Goal: Check status: Check status

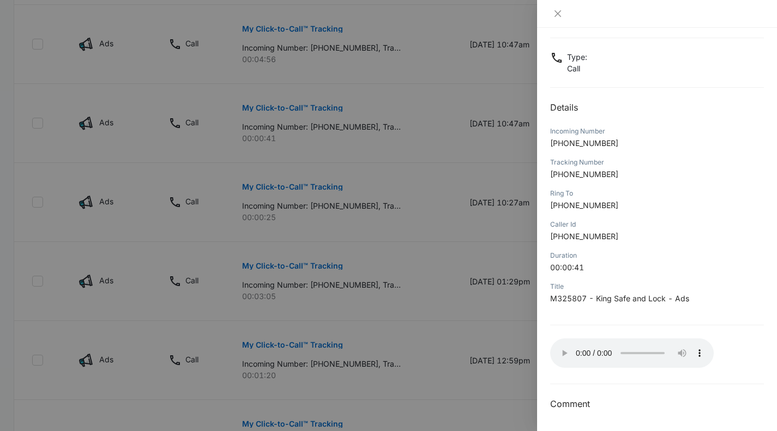
scroll to position [656, 0]
click at [389, 131] on div at bounding box center [388, 215] width 777 height 431
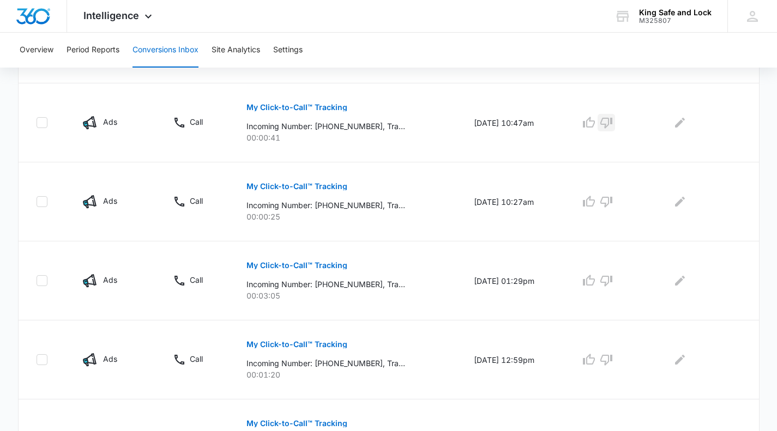
click at [610, 121] on icon "button" at bounding box center [606, 122] width 13 height 13
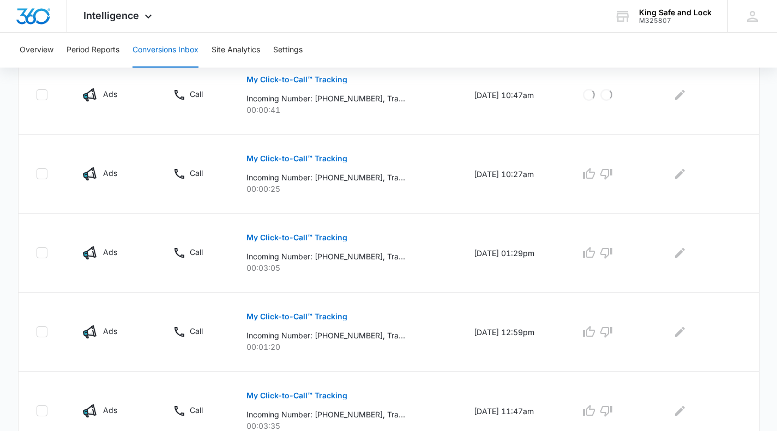
scroll to position [684, 0]
click at [613, 172] on icon "button" at bounding box center [606, 173] width 13 height 13
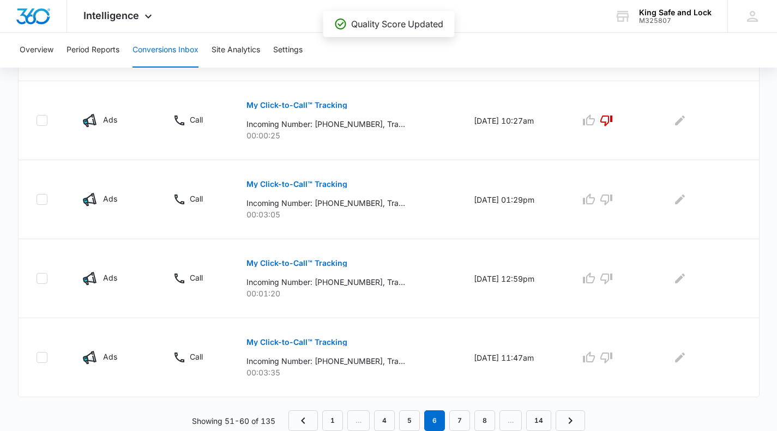
click at [297, 182] on p "My Click-to-Call™ Tracking" at bounding box center [296, 185] width 101 height 8
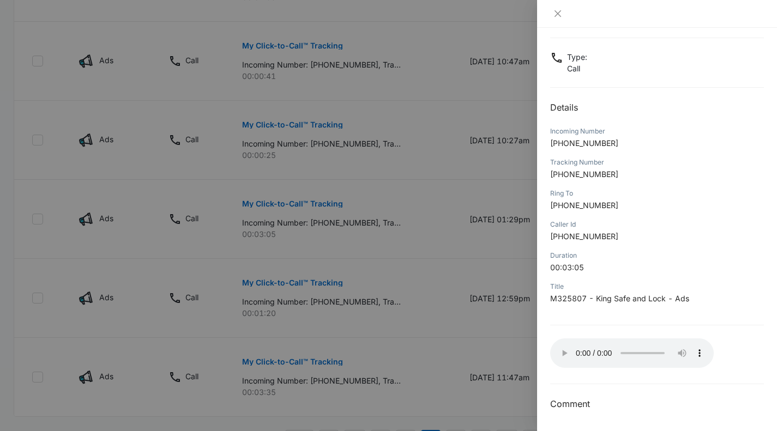
scroll to position [721, 0]
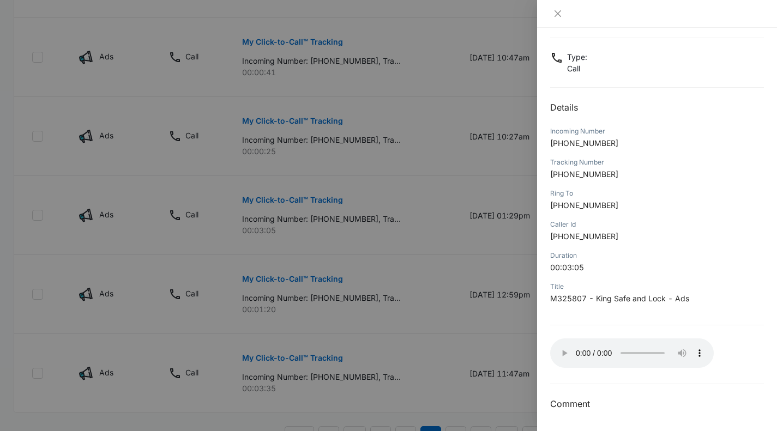
click at [350, 210] on div at bounding box center [388, 215] width 777 height 431
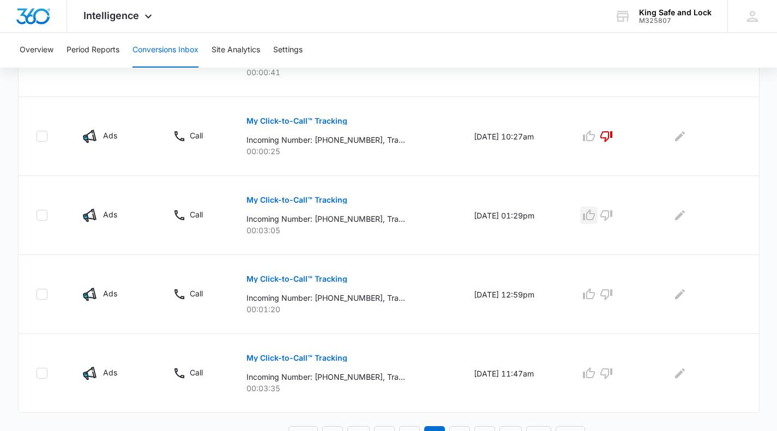
click at [594, 215] on icon "button" at bounding box center [589, 214] width 12 height 11
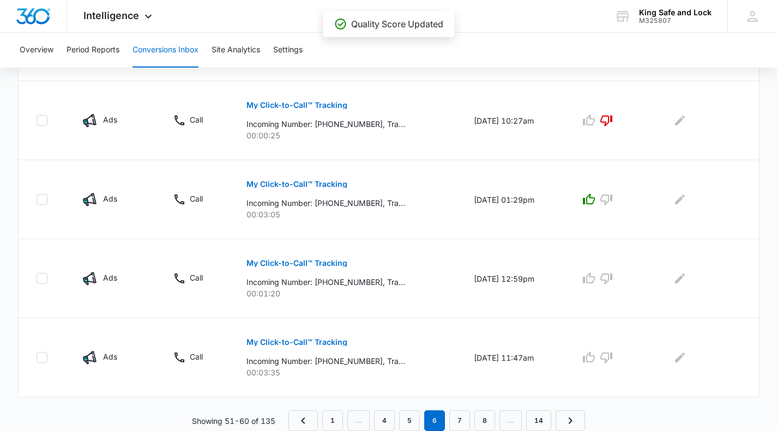
click at [314, 264] on p "My Click-to-Call™ Tracking" at bounding box center [296, 264] width 101 height 8
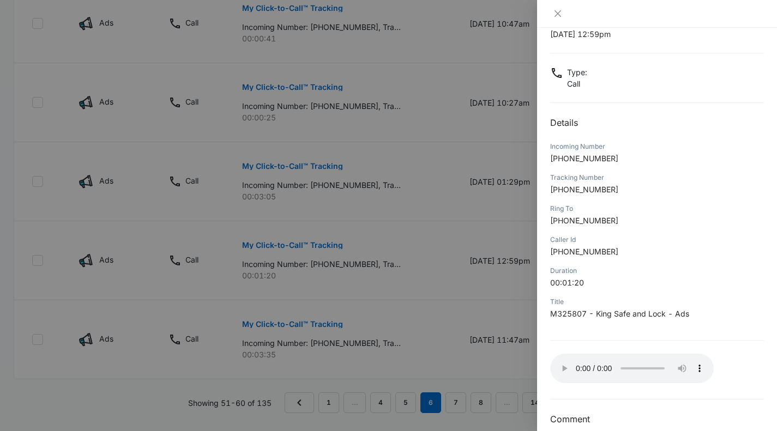
scroll to position [53, 0]
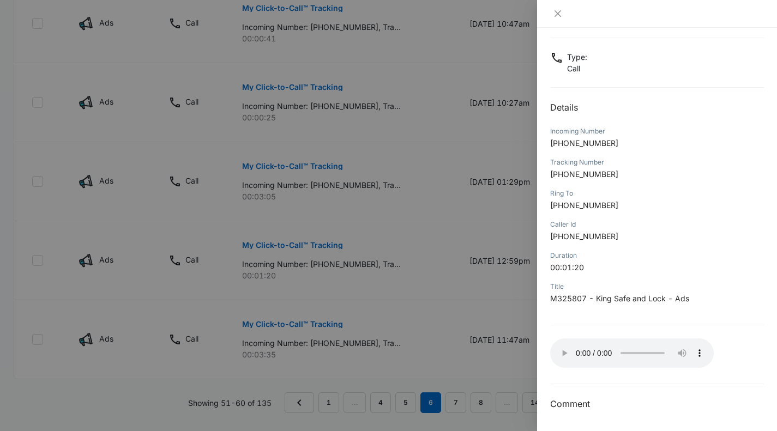
click at [333, 254] on div at bounding box center [388, 215] width 777 height 431
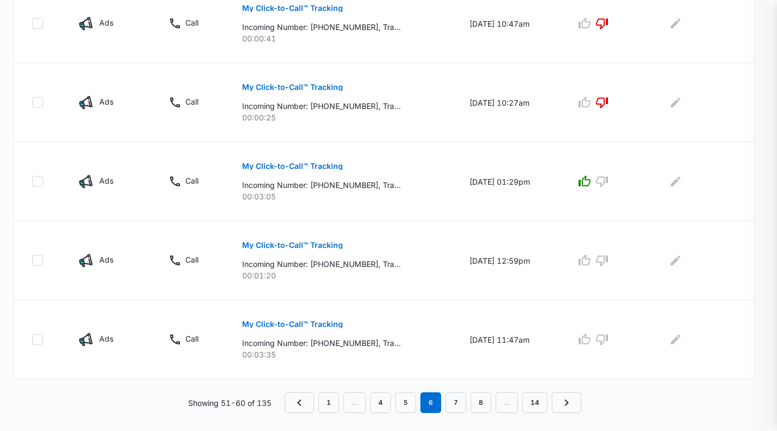
scroll to position [737, 0]
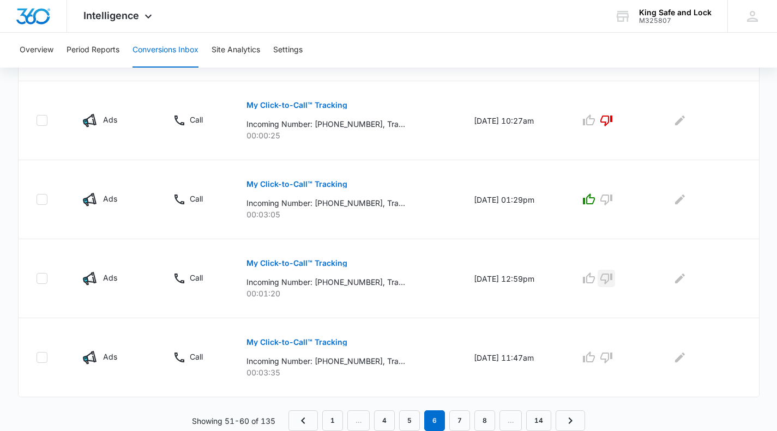
click at [613, 279] on icon "button" at bounding box center [606, 278] width 13 height 13
click at [299, 342] on p "My Click-to-Call™ Tracking" at bounding box center [296, 343] width 101 height 8
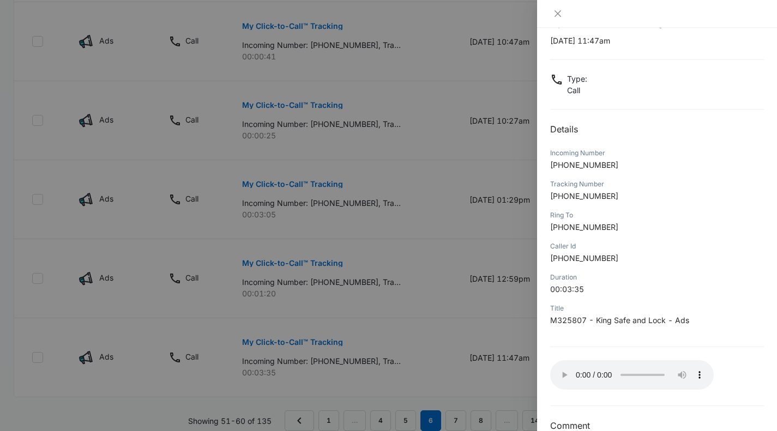
scroll to position [53, 0]
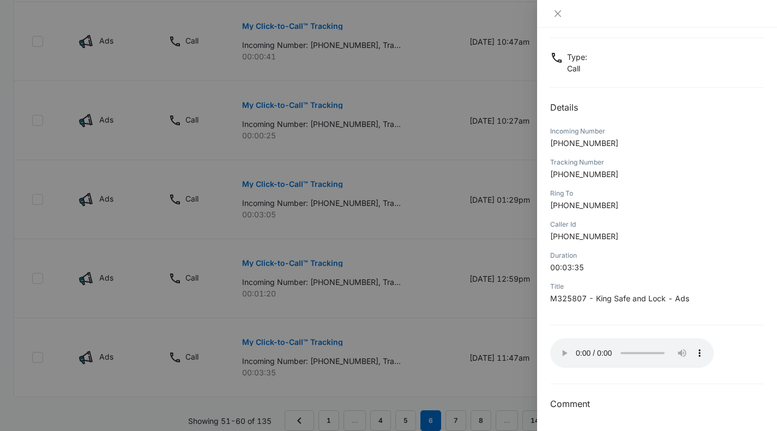
click at [654, 202] on p "[PHONE_NUMBER]" at bounding box center [657, 205] width 214 height 11
click at [374, 345] on div at bounding box center [388, 215] width 777 height 431
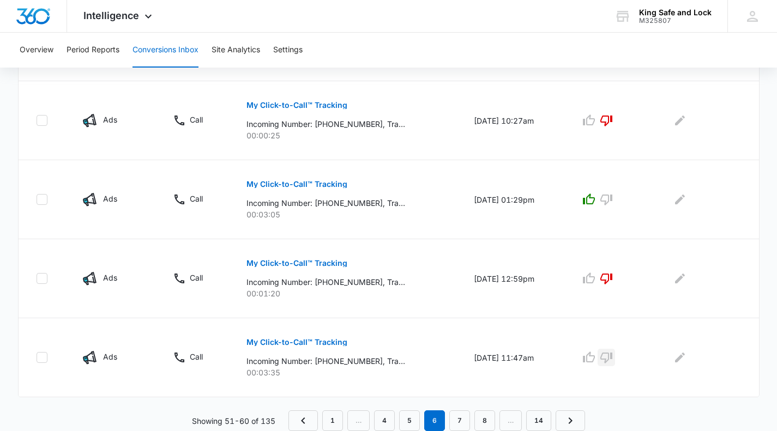
click at [612, 356] on icon "button" at bounding box center [606, 357] width 13 height 13
click at [461, 416] on link "7" at bounding box center [459, 421] width 21 height 21
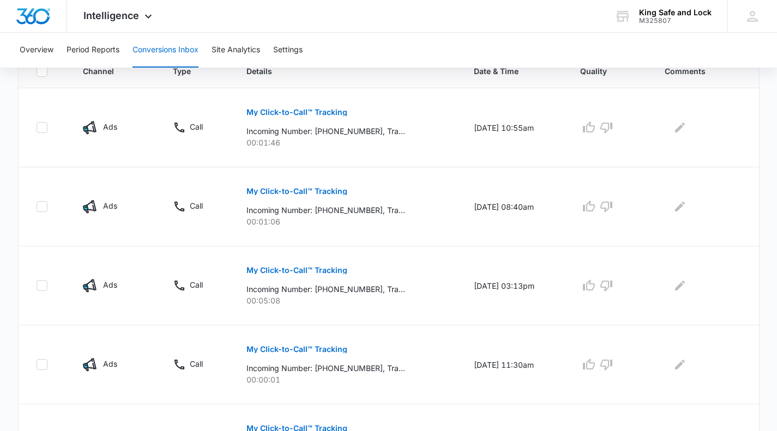
scroll to position [252, 0]
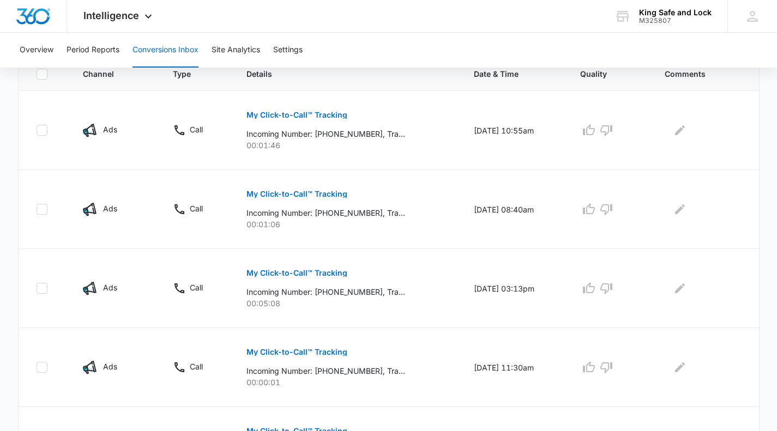
click at [316, 109] on button "My Click-to-Call™ Tracking" at bounding box center [296, 115] width 101 height 26
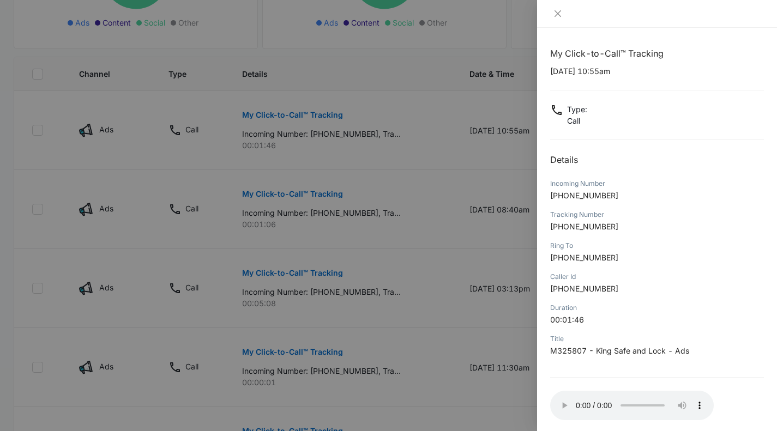
scroll to position [53, 0]
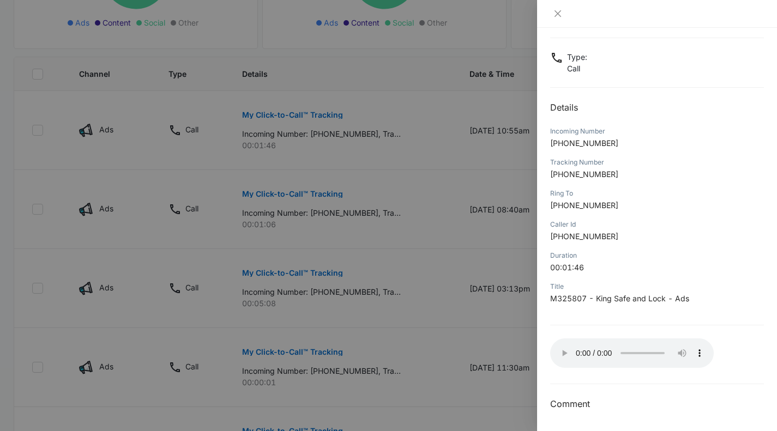
click at [626, 379] on div "My Click-to-Call™ Tracking [DATE] 10:55am Type : Call Details Incoming Number […" at bounding box center [657, 203] width 214 height 417
click at [404, 139] on div at bounding box center [388, 215] width 777 height 431
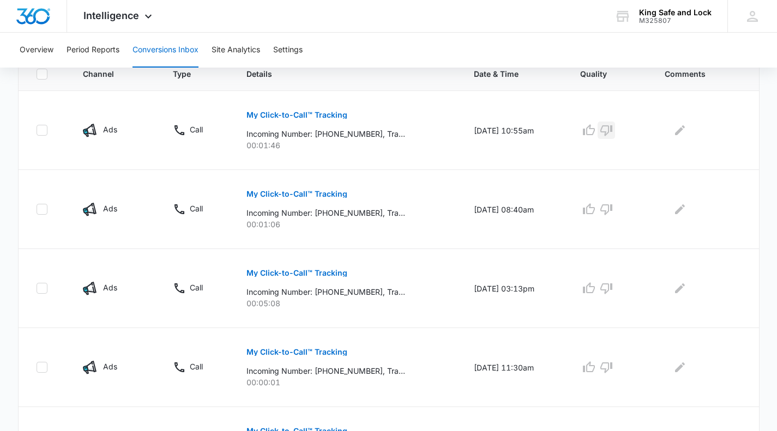
click at [611, 124] on icon "button" at bounding box center [606, 130] width 13 height 13
click at [310, 197] on p "My Click-to-Call™ Tracking" at bounding box center [296, 194] width 101 height 8
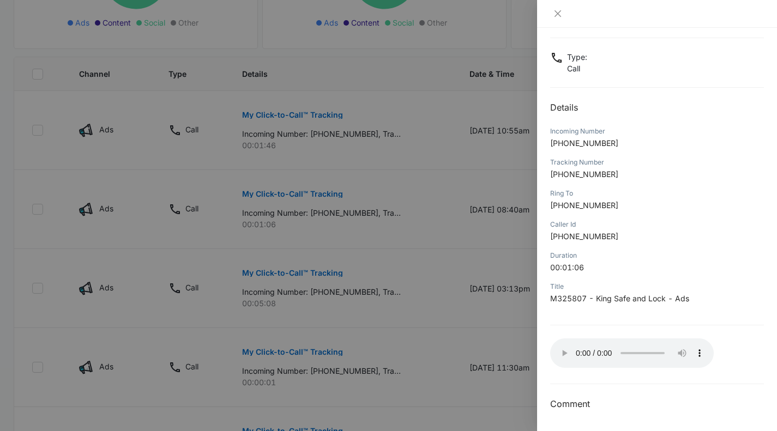
click at [393, 208] on div at bounding box center [388, 215] width 777 height 431
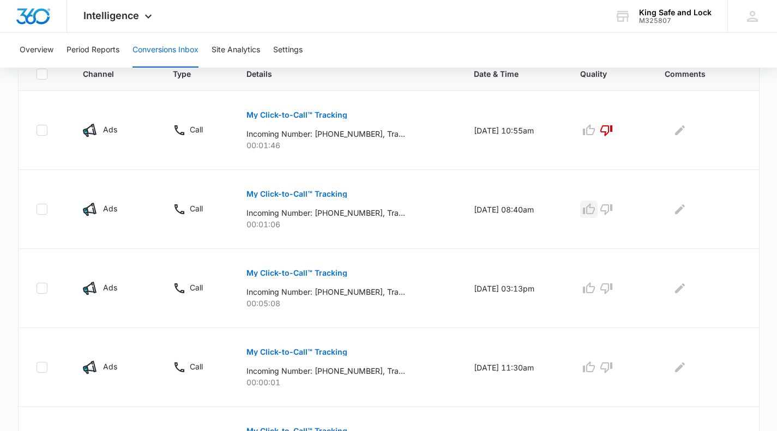
click at [596, 211] on icon "button" at bounding box center [588, 209] width 13 height 13
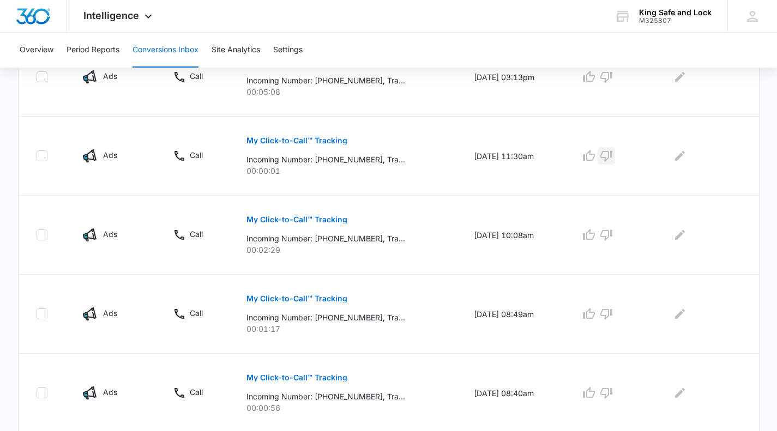
click at [613, 152] on icon "button" at bounding box center [606, 155] width 13 height 13
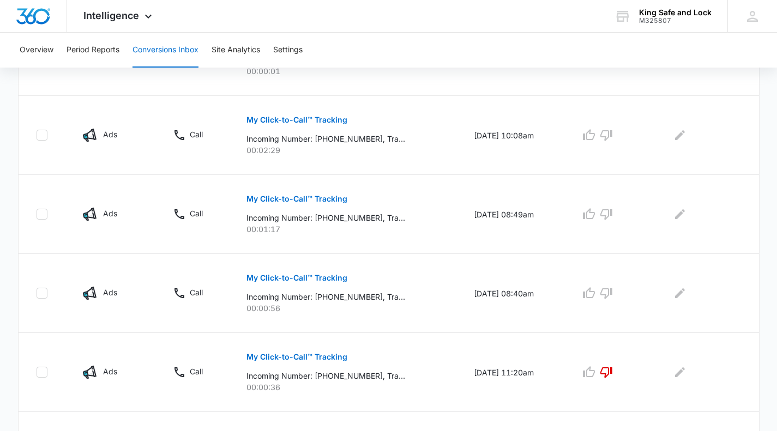
click at [333, 119] on p "My Click-to-Call™ Tracking" at bounding box center [296, 120] width 101 height 8
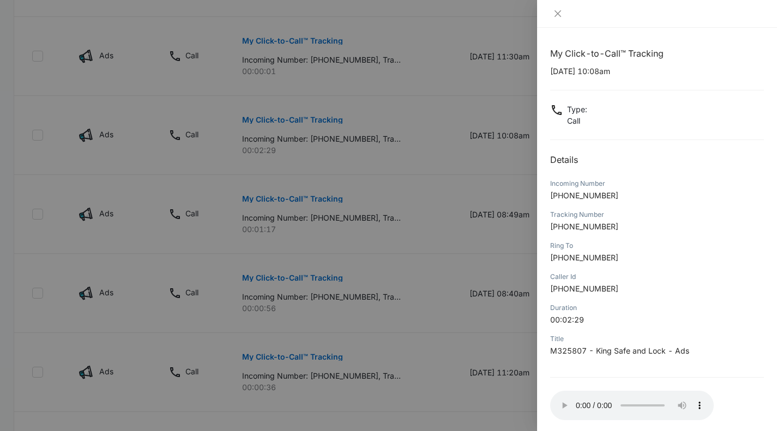
scroll to position [53, 0]
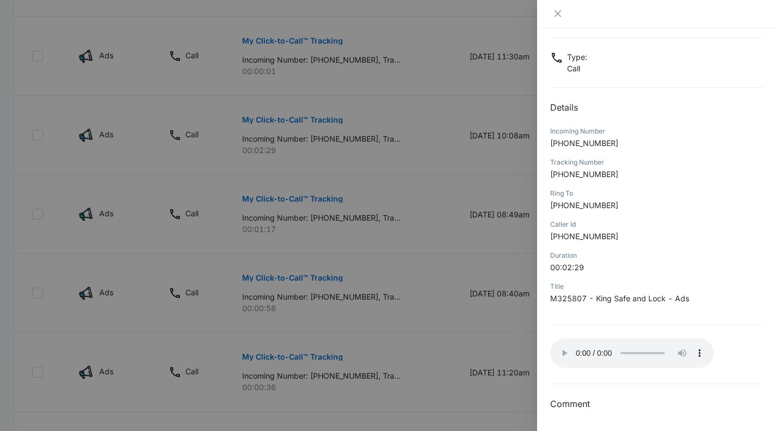
click at [419, 149] on div at bounding box center [388, 215] width 777 height 431
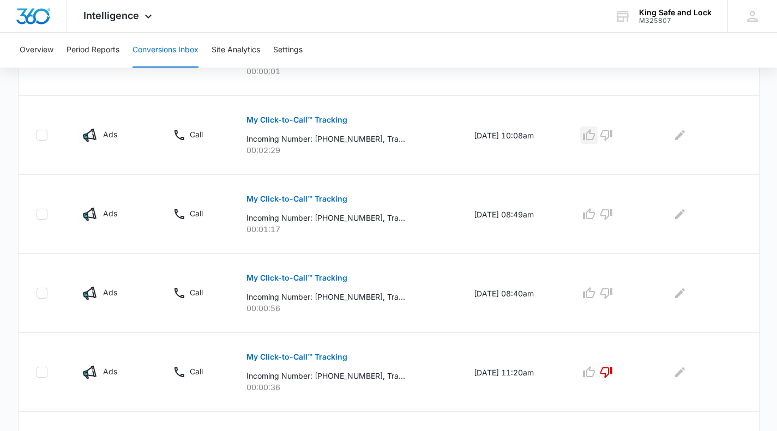
click at [594, 134] on icon "button" at bounding box center [588, 135] width 13 height 13
click at [309, 195] on p "My Click-to-Call™ Tracking" at bounding box center [296, 199] width 101 height 8
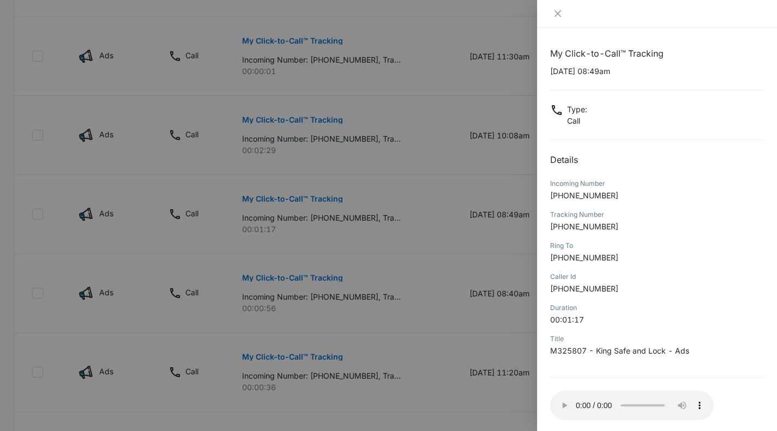
drag, startPoint x: 768, startPoint y: 164, endPoint x: 726, endPoint y: 108, distance: 69.7
click at [726, 108] on div "Type : Call" at bounding box center [657, 115] width 214 height 23
click at [446, 167] on div at bounding box center [388, 215] width 777 height 431
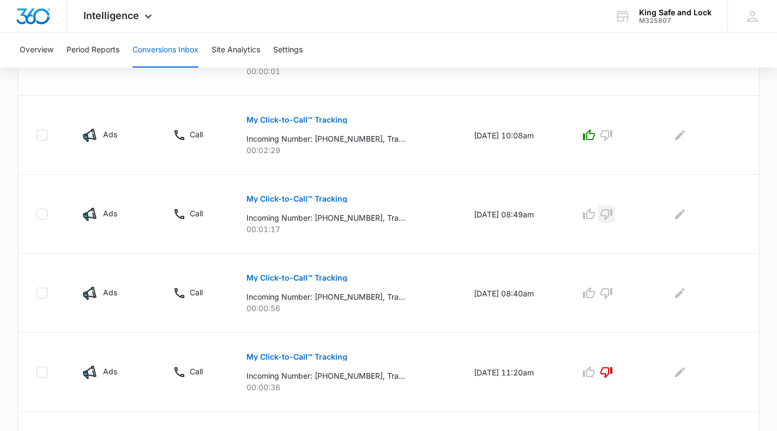
click at [612, 212] on icon "button" at bounding box center [606, 214] width 13 height 13
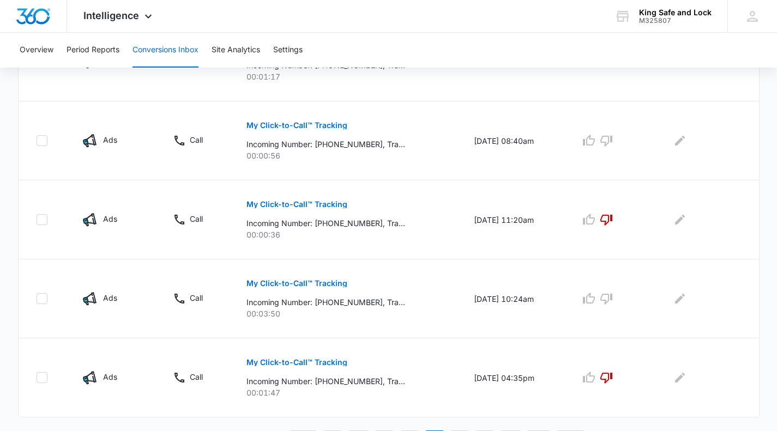
scroll to position [737, 0]
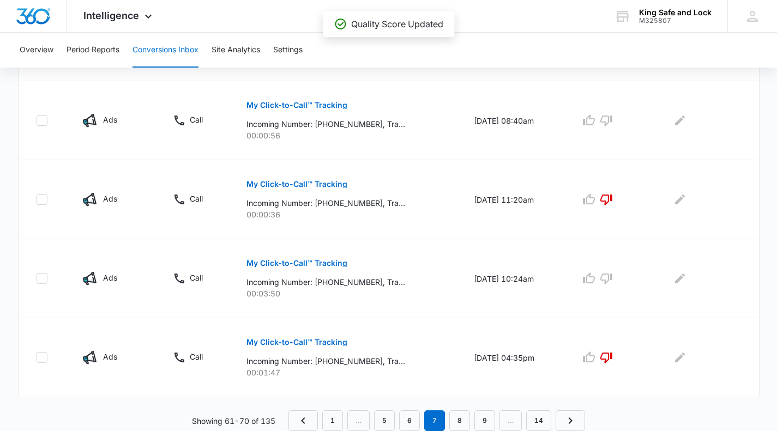
click at [307, 262] on p "My Click-to-Call™ Tracking" at bounding box center [296, 264] width 101 height 8
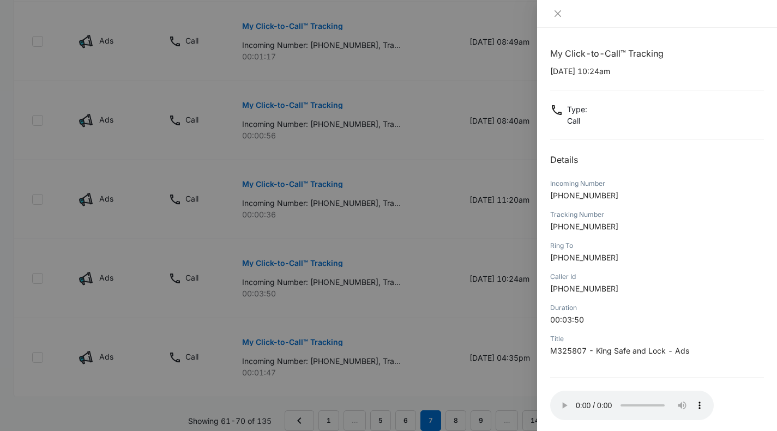
click at [496, 227] on div at bounding box center [388, 215] width 777 height 431
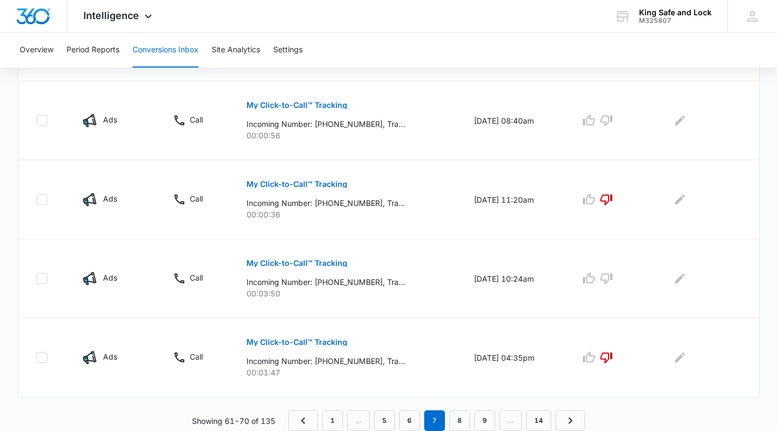
click at [542, 193] on td "[DATE] 11:20am" at bounding box center [514, 199] width 106 height 79
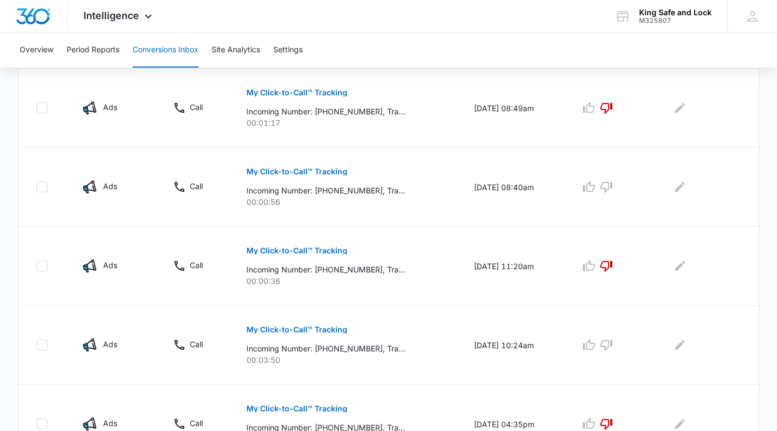
scroll to position [670, 0]
click at [596, 187] on icon "button" at bounding box center [588, 187] width 13 height 13
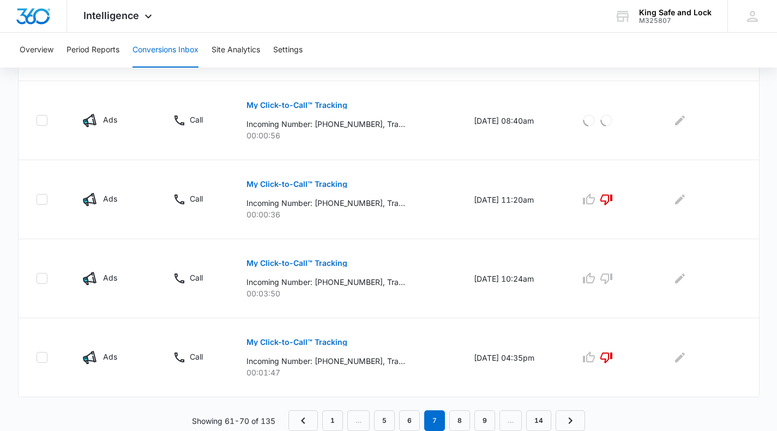
scroll to position [736, 0]
click at [295, 263] on p "My Click-to-Call™ Tracking" at bounding box center [296, 264] width 101 height 8
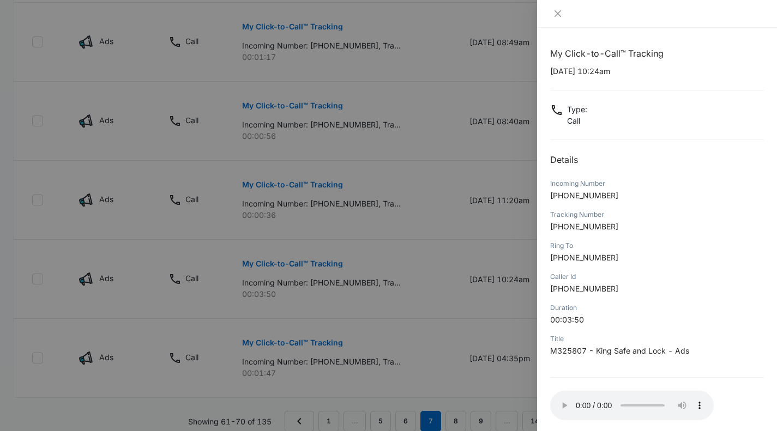
scroll to position [53, 0]
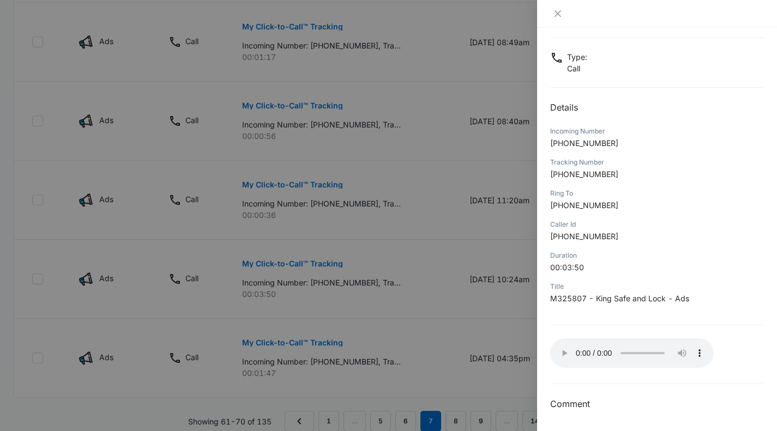
click at [506, 306] on div at bounding box center [388, 215] width 777 height 431
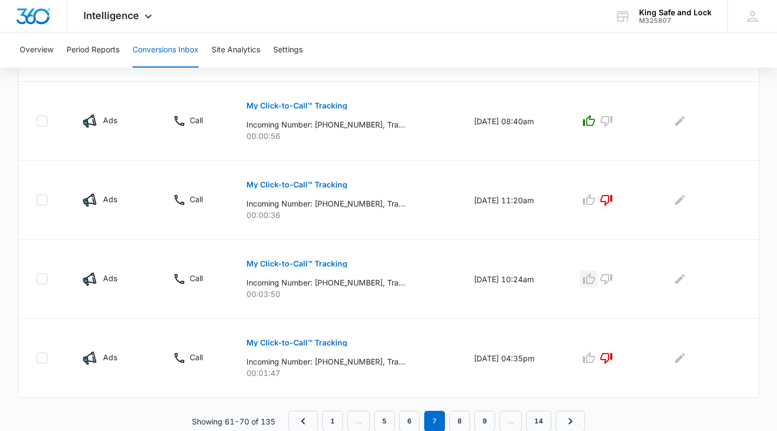
click at [593, 275] on icon "button" at bounding box center [588, 279] width 13 height 13
click at [309, 101] on button "My Click-to-Call™ Tracking" at bounding box center [296, 106] width 101 height 26
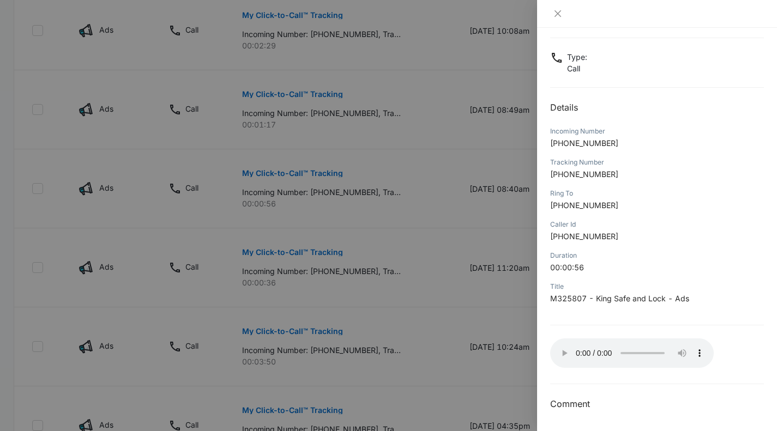
click at [393, 189] on div at bounding box center [388, 215] width 777 height 431
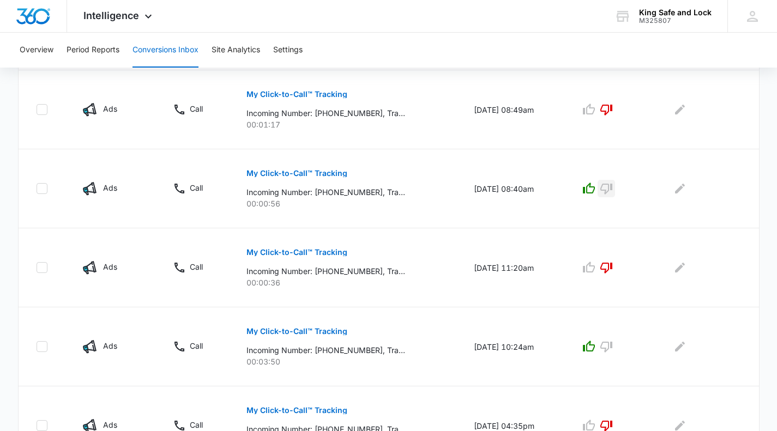
click at [612, 185] on icon "button" at bounding box center [606, 188] width 13 height 13
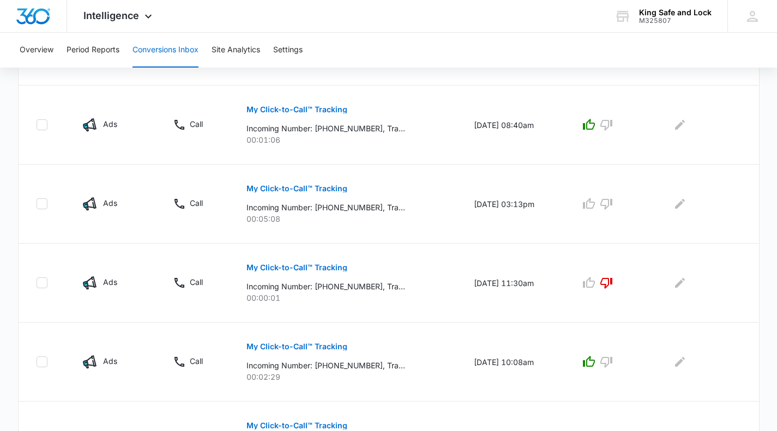
scroll to position [336, 0]
click at [277, 187] on p "My Click-to-Call™ Tracking" at bounding box center [296, 189] width 101 height 8
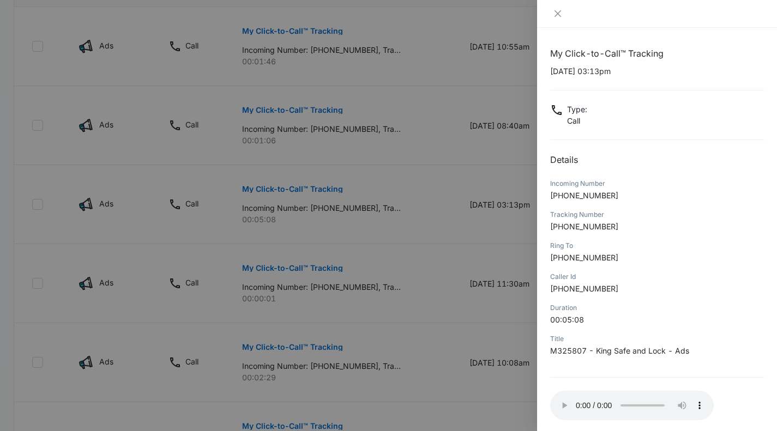
scroll to position [53, 0]
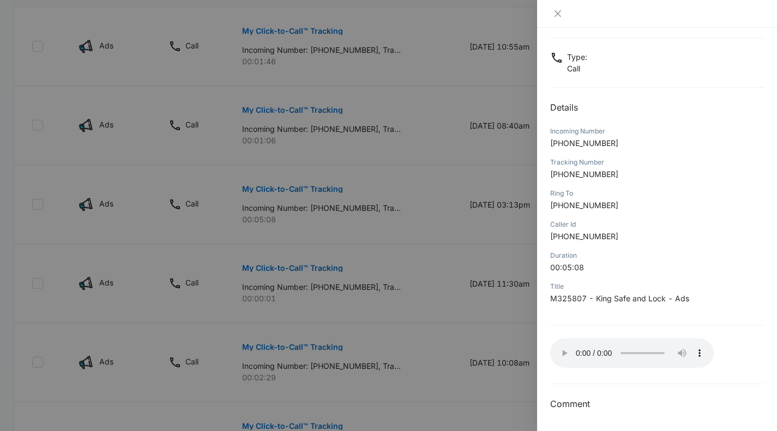
click at [394, 83] on div at bounding box center [388, 215] width 777 height 431
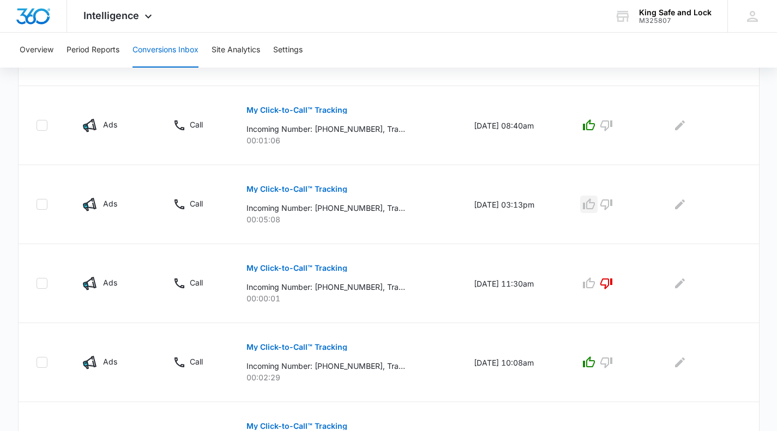
click at [592, 201] on icon "button" at bounding box center [588, 204] width 13 height 13
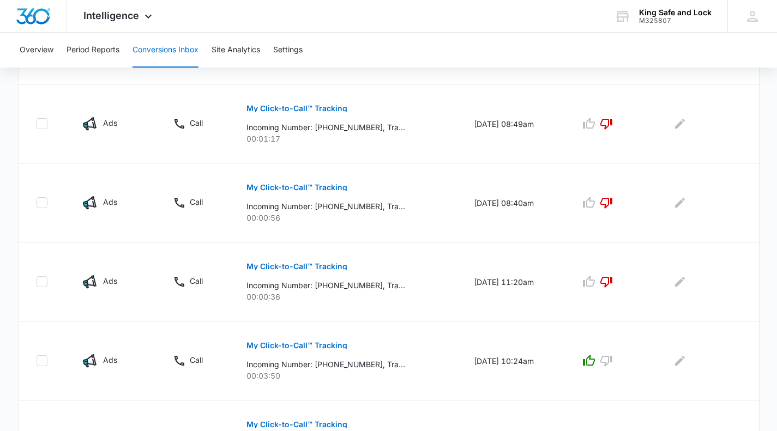
click at [511, 251] on td "[DATE] 11:20am" at bounding box center [514, 282] width 106 height 79
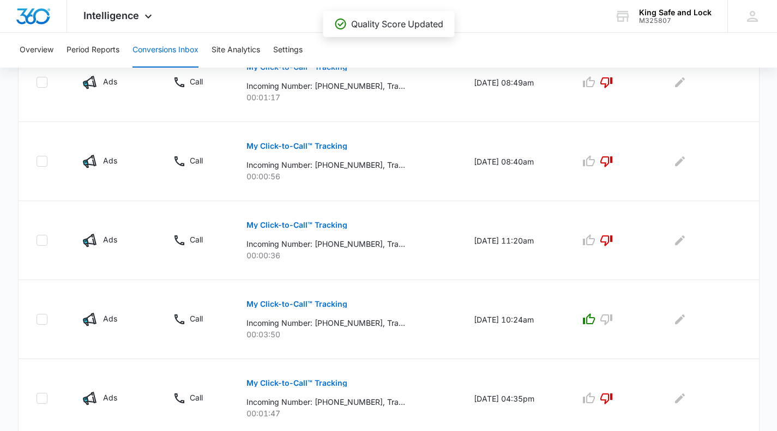
scroll to position [737, 0]
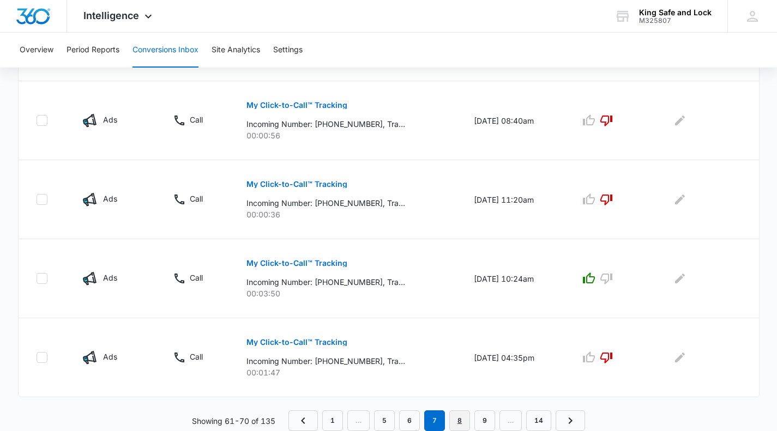
click at [458, 422] on link "8" at bounding box center [459, 421] width 21 height 21
click at [386, 418] on link "6" at bounding box center [382, 421] width 21 height 21
click at [408, 418] on link "5" at bounding box center [409, 421] width 21 height 21
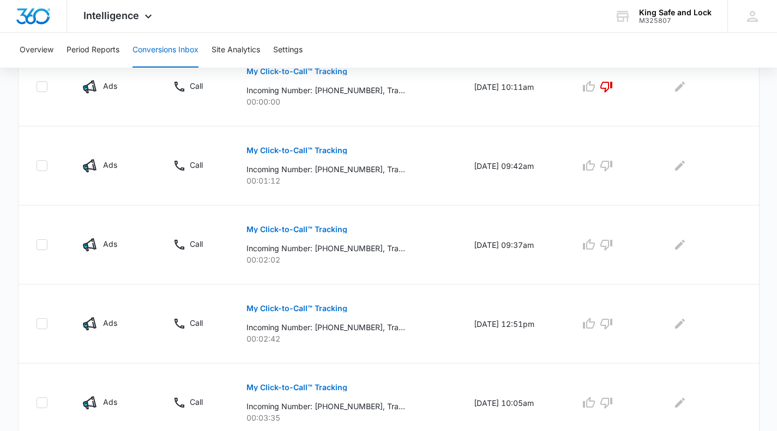
scroll to position [454, 0]
click at [307, 145] on button "My Click-to-Call™ Tracking" at bounding box center [296, 151] width 101 height 26
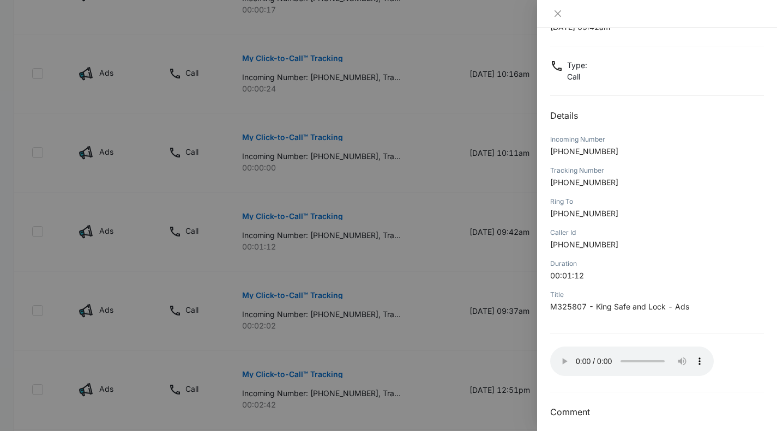
scroll to position [53, 0]
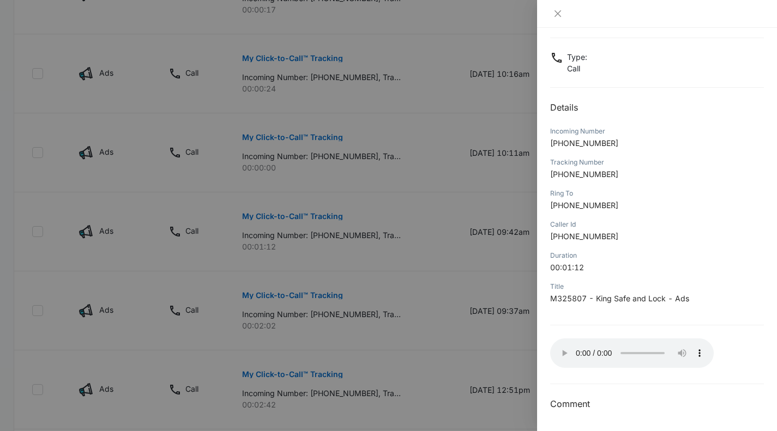
click at [372, 152] on div at bounding box center [388, 215] width 777 height 431
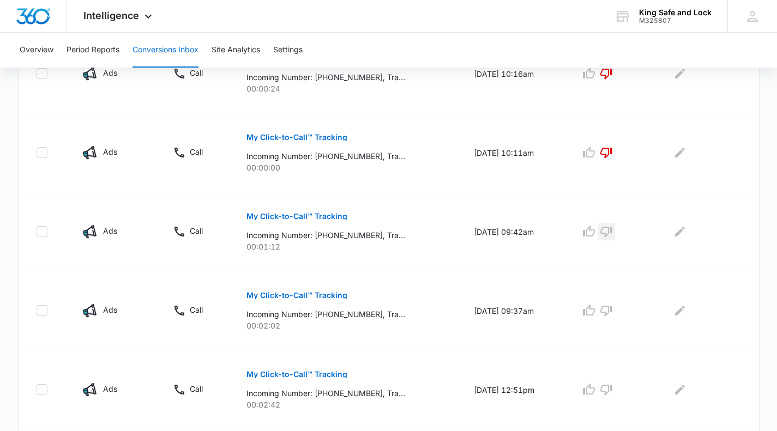
click at [610, 230] on icon "button" at bounding box center [606, 231] width 13 height 13
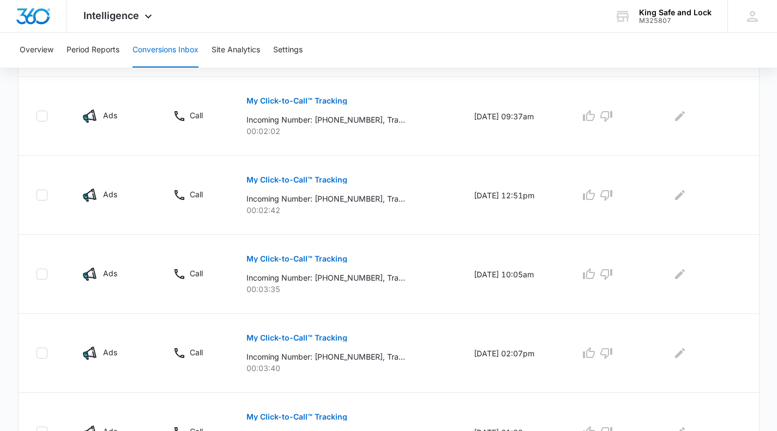
scroll to position [584, 0]
click at [328, 173] on button "My Click-to-Call™ Tracking" at bounding box center [296, 179] width 101 height 26
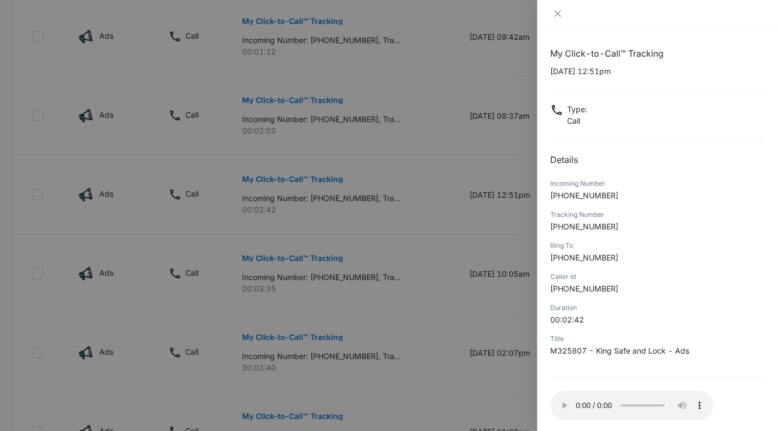
click at [366, 190] on div at bounding box center [388, 215] width 777 height 431
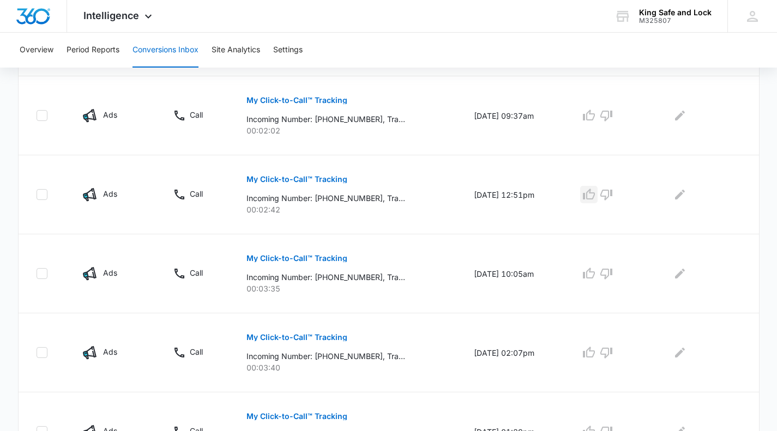
click at [595, 193] on icon "button" at bounding box center [589, 194] width 12 height 11
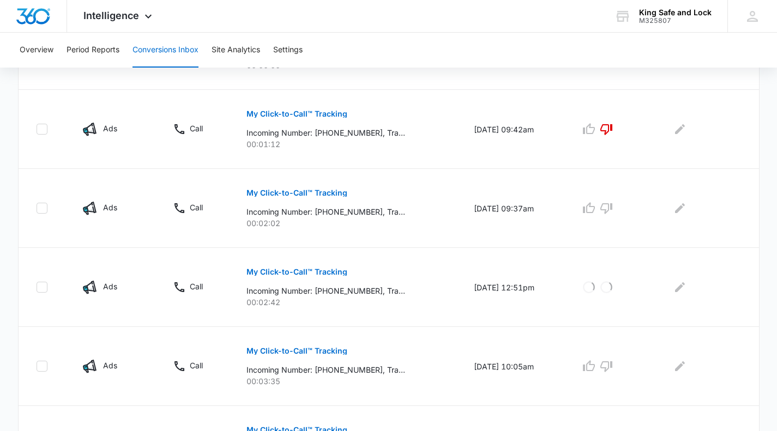
scroll to position [489, 0]
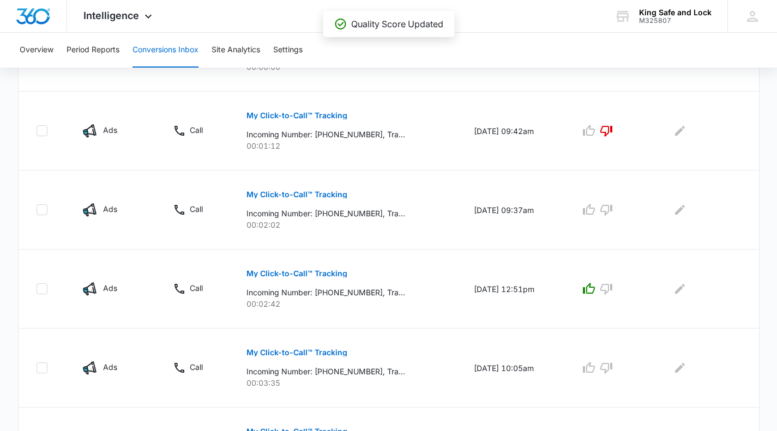
click at [309, 185] on button "My Click-to-Call™ Tracking" at bounding box center [296, 195] width 101 height 26
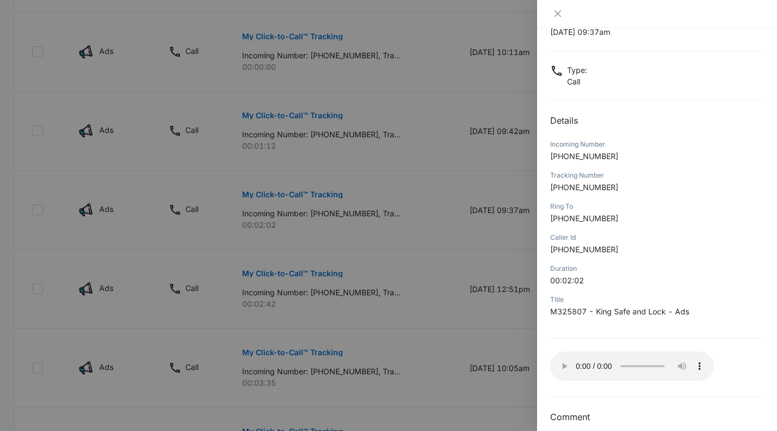
scroll to position [40, 0]
click at [395, 147] on div at bounding box center [388, 215] width 777 height 431
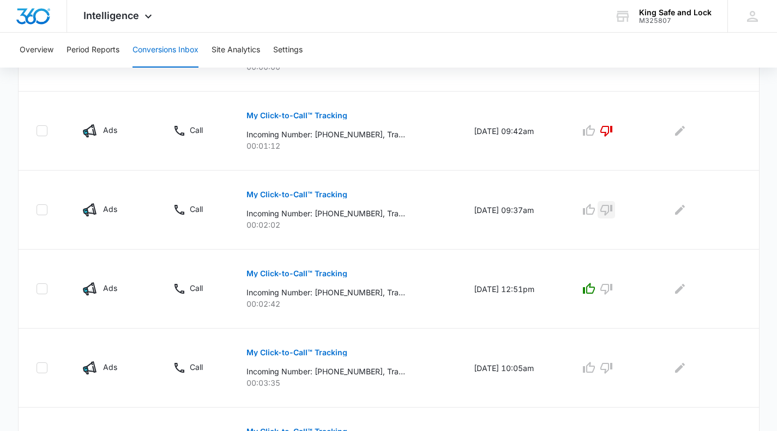
click at [610, 206] on icon "button" at bounding box center [606, 210] width 12 height 11
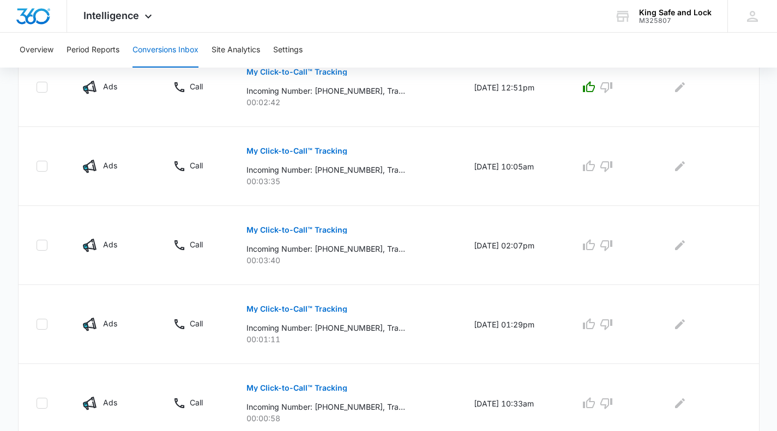
scroll to position [686, 0]
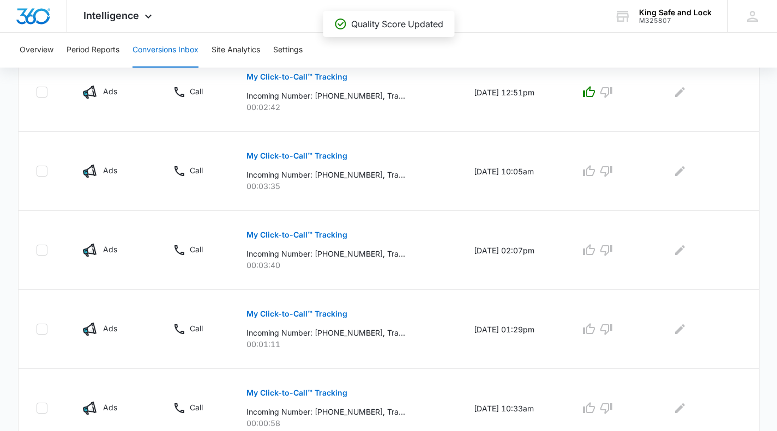
click at [304, 151] on button "My Click-to-Call™ Tracking" at bounding box center [296, 156] width 101 height 26
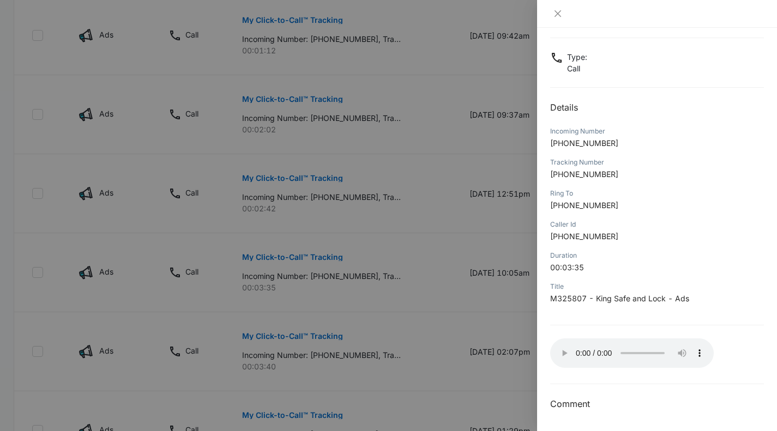
scroll to position [586, 0]
click at [354, 272] on div at bounding box center [388, 215] width 777 height 431
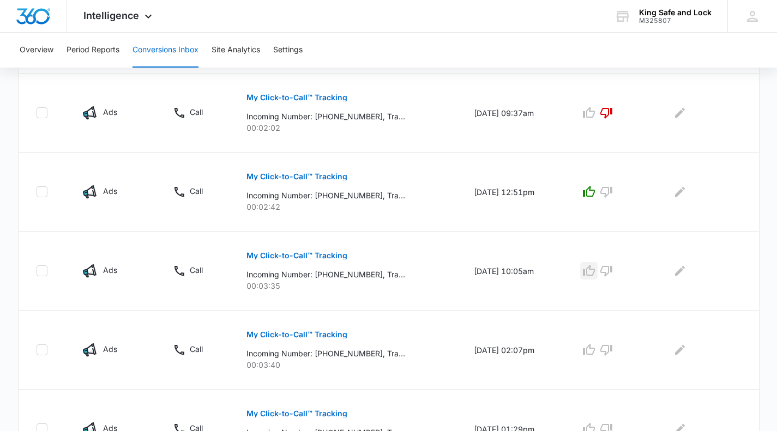
click at [594, 273] on icon "button" at bounding box center [589, 270] width 12 height 11
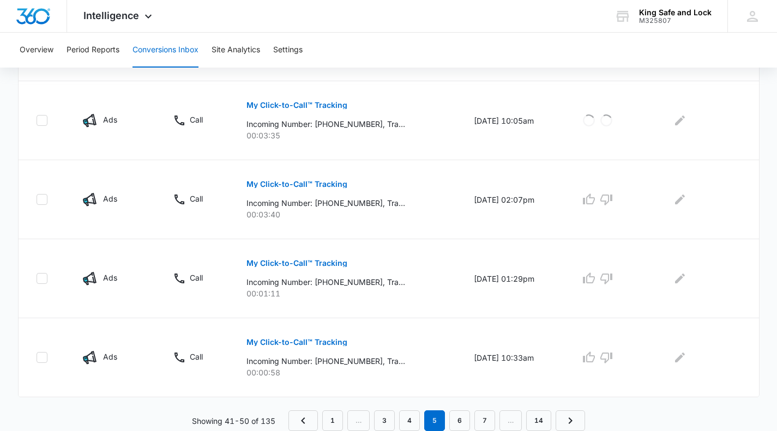
scroll to position [736, 0]
click at [310, 253] on button "My Click-to-Call™ Tracking" at bounding box center [296, 264] width 101 height 26
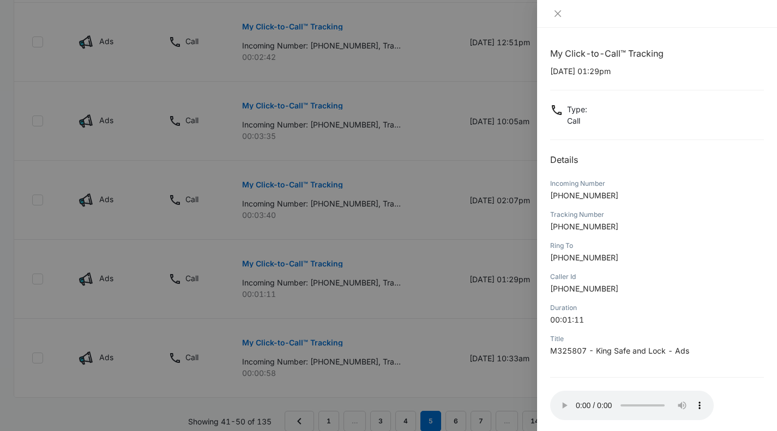
click at [502, 243] on div at bounding box center [388, 215] width 777 height 431
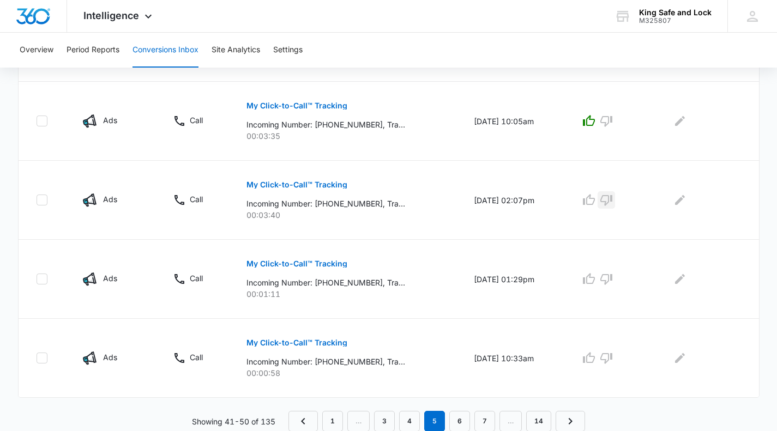
click at [613, 197] on icon "button" at bounding box center [606, 200] width 13 height 13
click at [331, 181] on p "My Click-to-Call™ Tracking" at bounding box center [296, 185] width 101 height 8
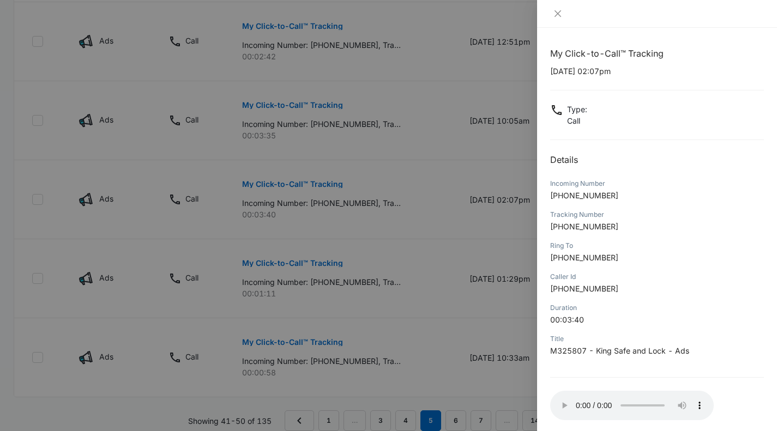
scroll to position [53, 0]
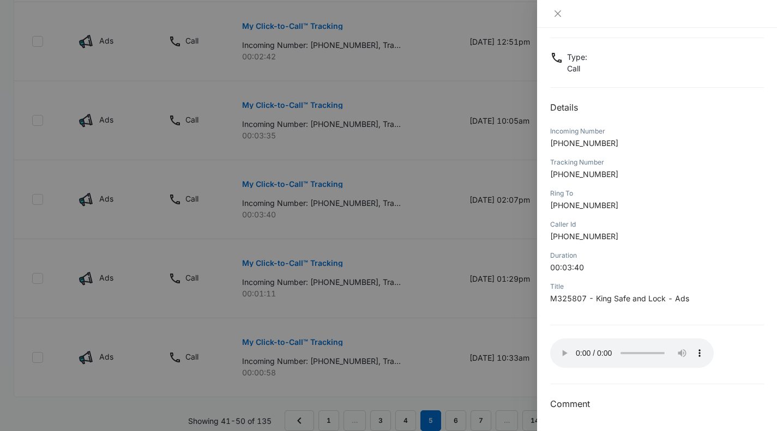
click at [377, 210] on div at bounding box center [388, 215] width 777 height 431
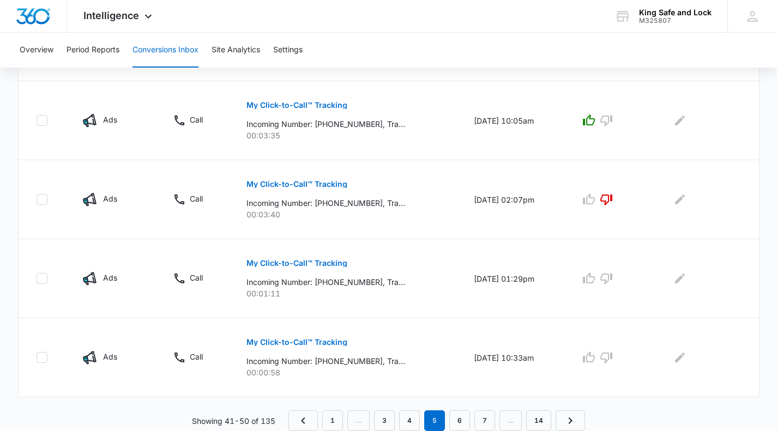
click at [336, 105] on p "My Click-to-Call™ Tracking" at bounding box center [296, 105] width 101 height 8
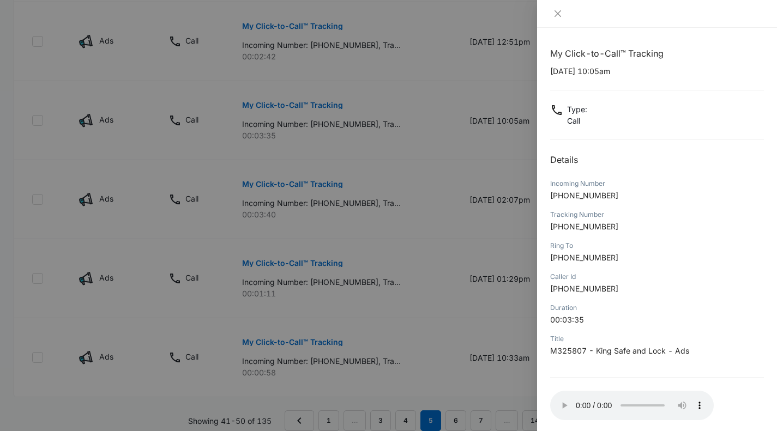
click at [465, 232] on div at bounding box center [388, 215] width 777 height 431
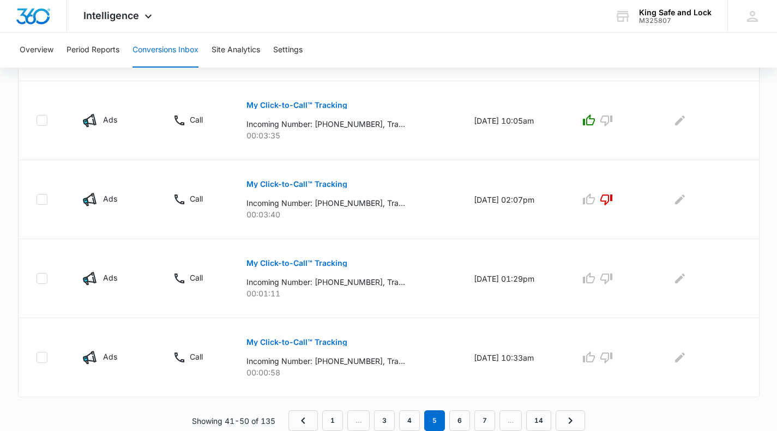
click at [312, 257] on button "My Click-to-Call™ Tracking" at bounding box center [296, 263] width 101 height 26
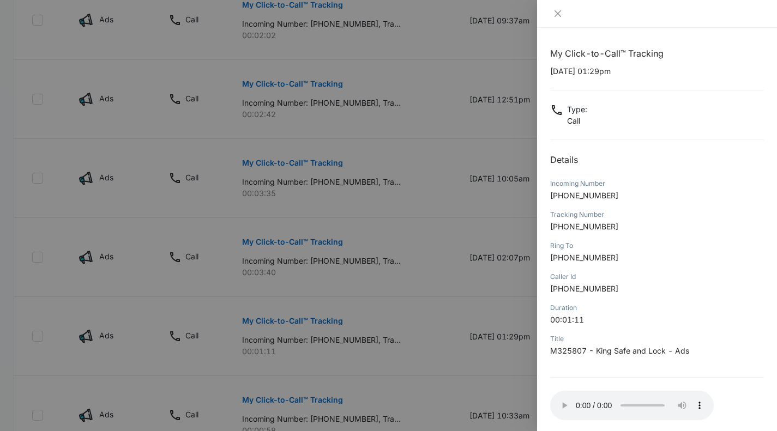
scroll to position [778, 0]
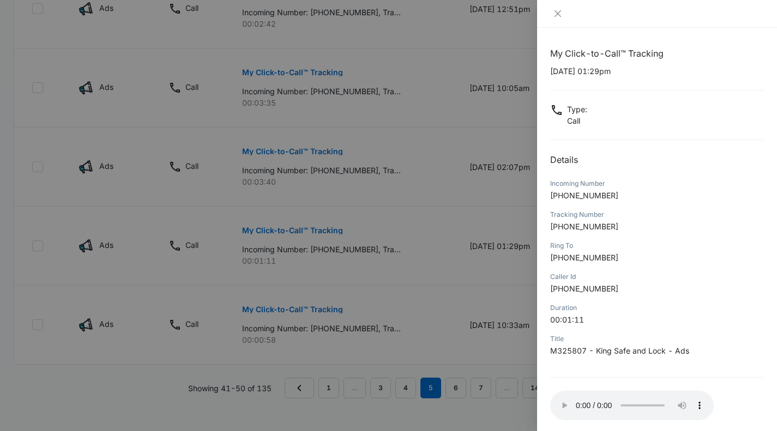
click at [286, 234] on div at bounding box center [388, 215] width 777 height 431
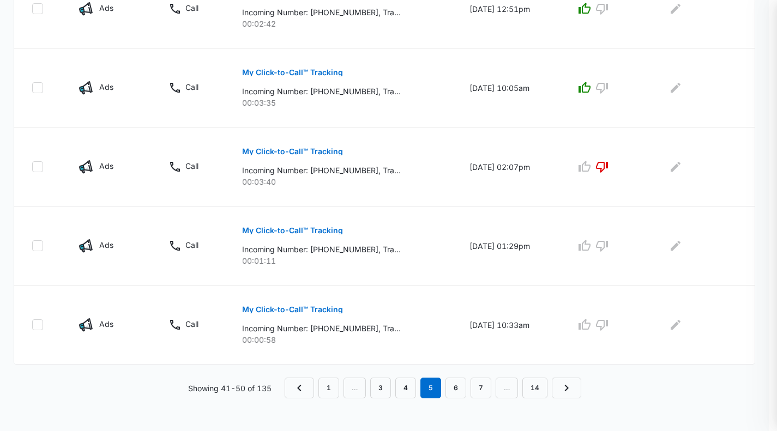
scroll to position [737, 0]
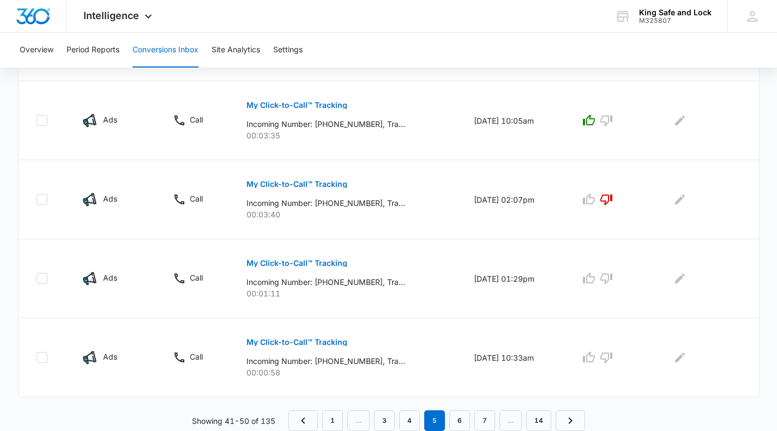
click at [305, 258] on button "My Click-to-Call™ Tracking" at bounding box center [296, 263] width 101 height 26
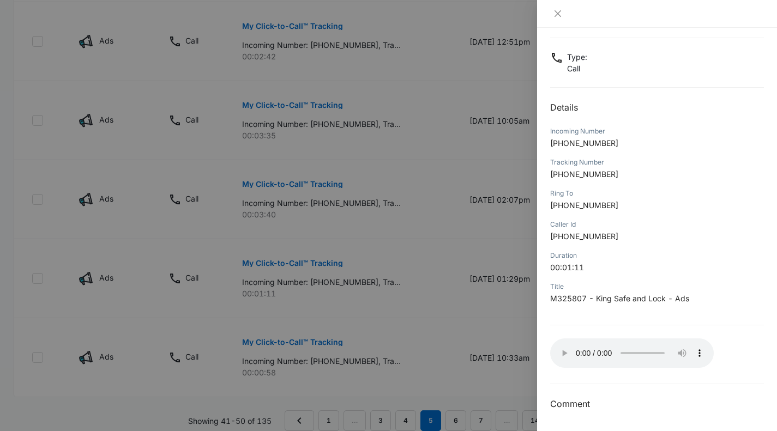
scroll to position [778, 0]
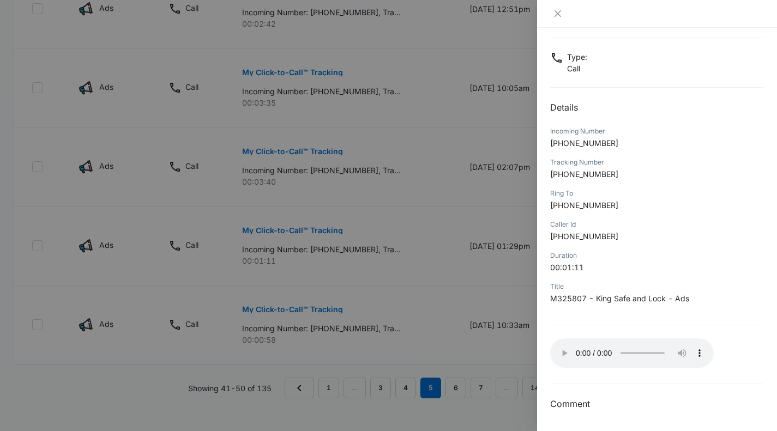
click at [390, 255] on div at bounding box center [388, 215] width 777 height 431
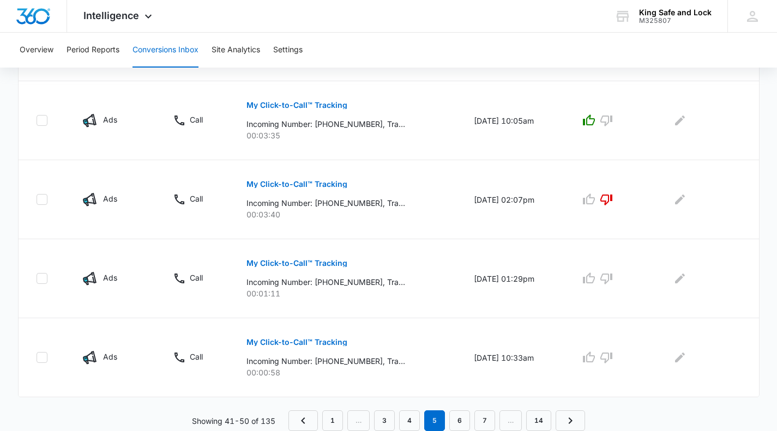
scroll to position [737, 0]
click at [612, 275] on icon "button" at bounding box center [606, 279] width 12 height 11
click at [291, 342] on p "My Click-to-Call™ Tracking" at bounding box center [296, 343] width 101 height 8
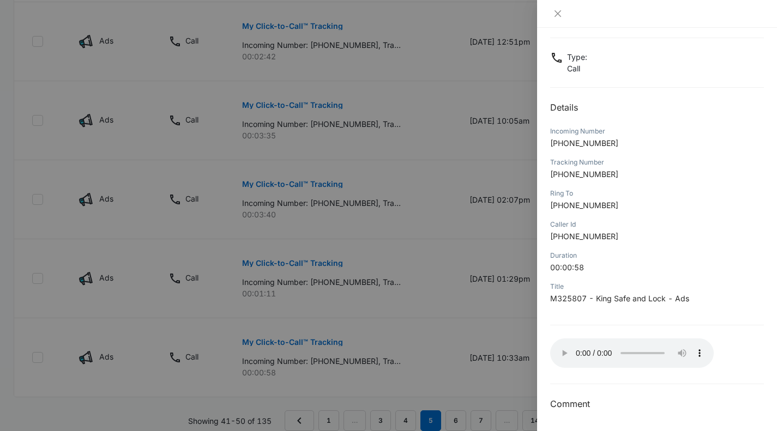
scroll to position [778, 0]
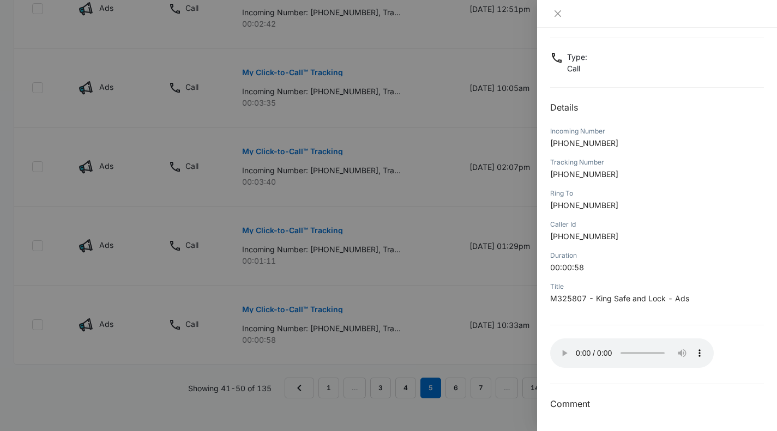
click at [438, 187] on div at bounding box center [388, 215] width 777 height 431
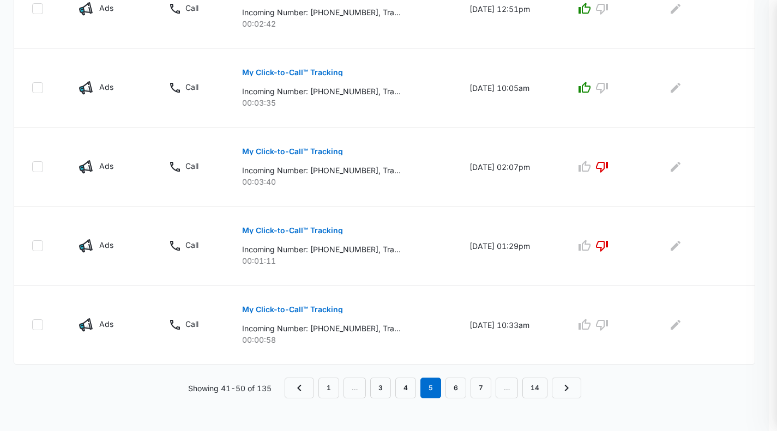
scroll to position [737, 0]
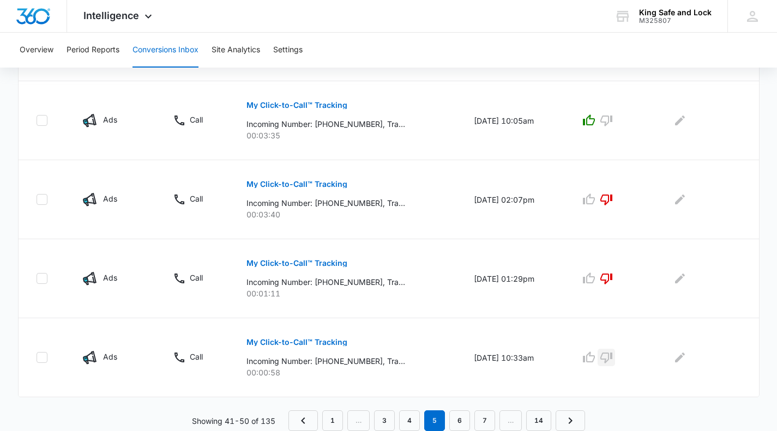
click at [606, 356] on icon "button" at bounding box center [606, 357] width 13 height 13
click at [409, 423] on link "4" at bounding box center [409, 421] width 21 height 21
click at [394, 419] on link "3" at bounding box center [396, 421] width 21 height 21
click at [370, 418] on link "2" at bounding box center [371, 421] width 21 height 21
click at [341, 418] on link "1" at bounding box center [346, 421] width 21 height 21
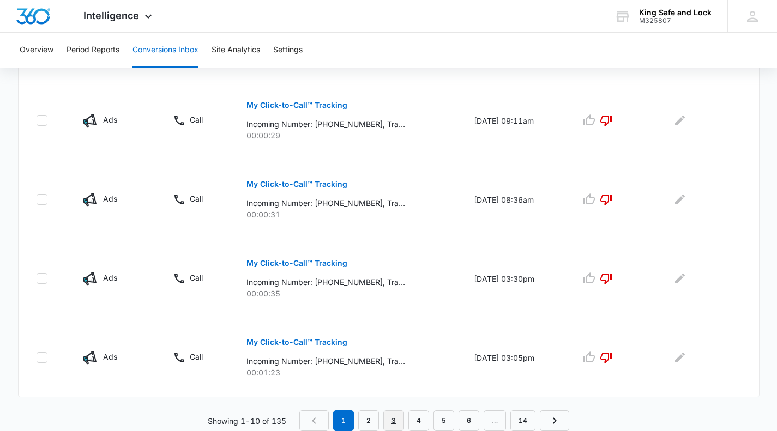
click at [396, 418] on link "3" at bounding box center [393, 421] width 21 height 21
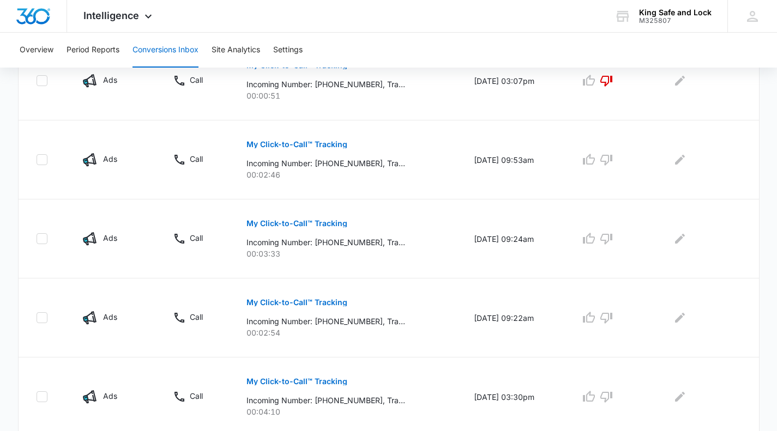
scroll to position [461, 0]
click at [311, 219] on button "My Click-to-Call™ Tracking" at bounding box center [296, 223] width 101 height 26
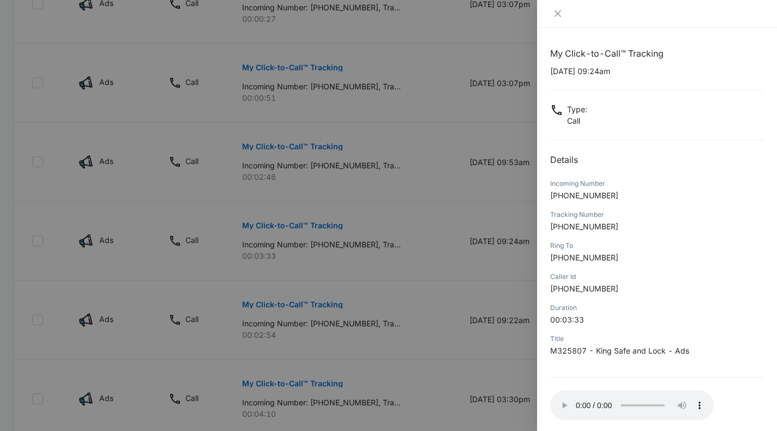
scroll to position [458, 0]
click at [363, 161] on div at bounding box center [388, 215] width 777 height 431
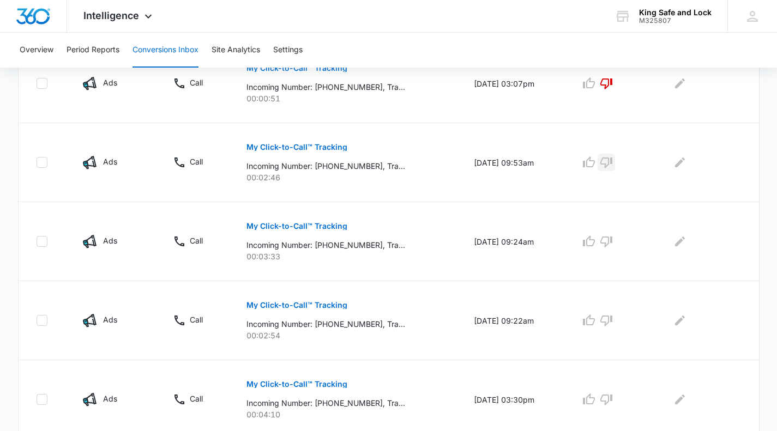
click at [612, 159] on icon "button" at bounding box center [606, 163] width 12 height 11
click at [308, 224] on p "My Click-to-Call™ Tracking" at bounding box center [296, 227] width 101 height 8
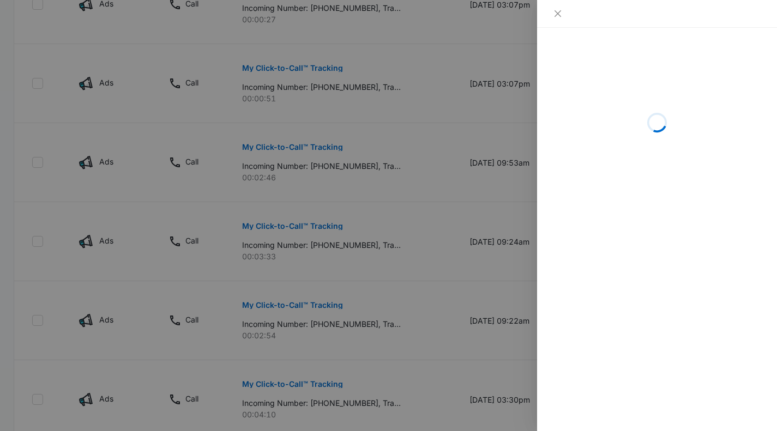
click at [659, 312] on div "Loading" at bounding box center [657, 230] width 240 height 404
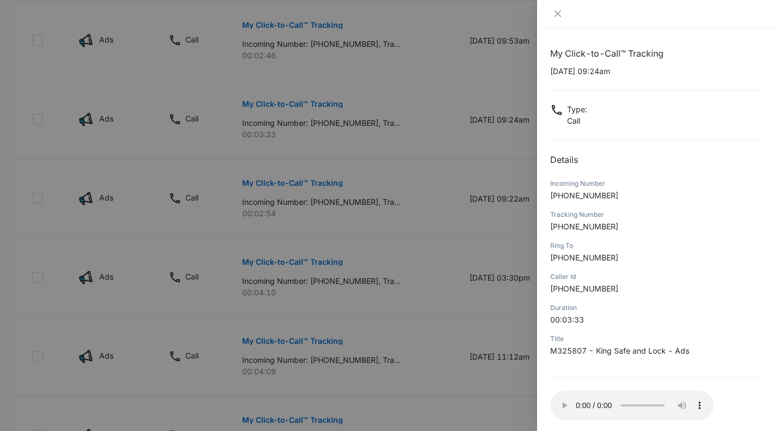
scroll to position [574, 0]
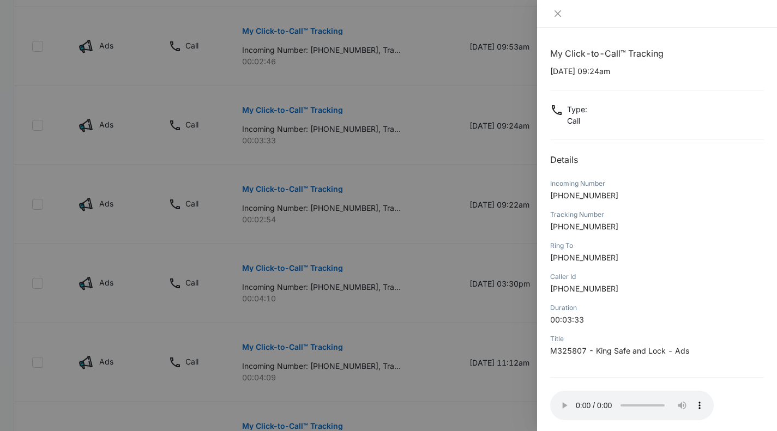
click at [415, 129] on div at bounding box center [388, 215] width 777 height 431
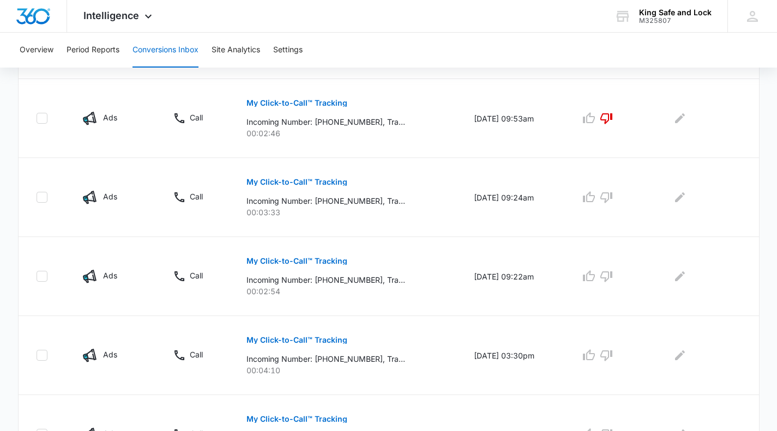
scroll to position [501, 0]
click at [613, 198] on icon "button" at bounding box center [606, 197] width 13 height 13
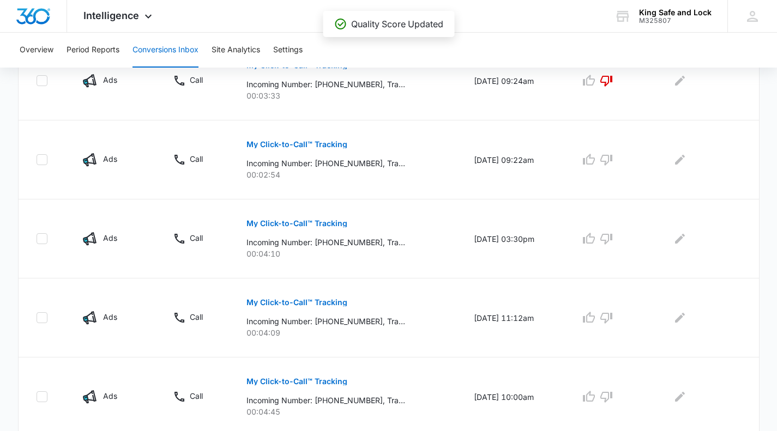
click at [303, 146] on p "My Click-to-Call™ Tracking" at bounding box center [296, 145] width 101 height 8
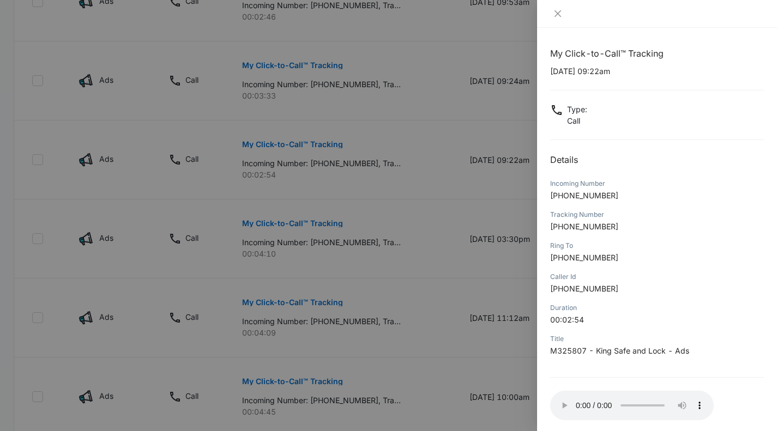
scroll to position [53, 0]
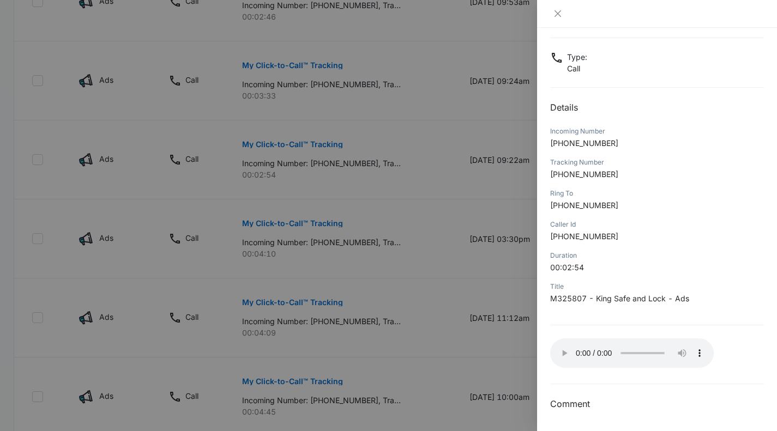
click at [442, 178] on div at bounding box center [388, 215] width 777 height 431
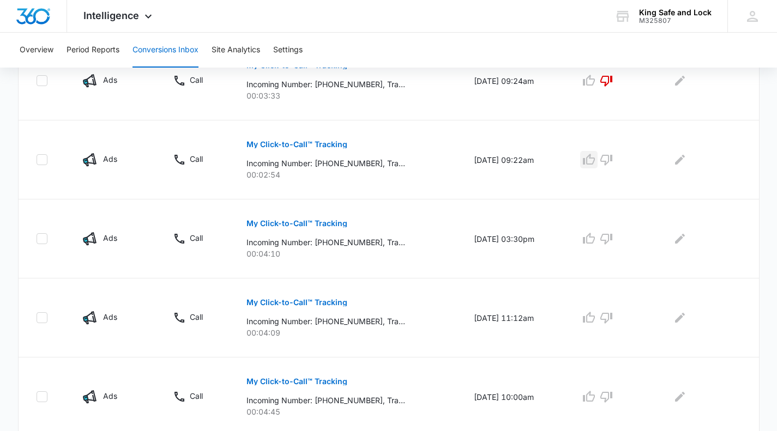
click at [592, 159] on icon "button" at bounding box center [588, 159] width 13 height 13
click at [324, 219] on button "My Click-to-Call™ Tracking" at bounding box center [296, 224] width 101 height 26
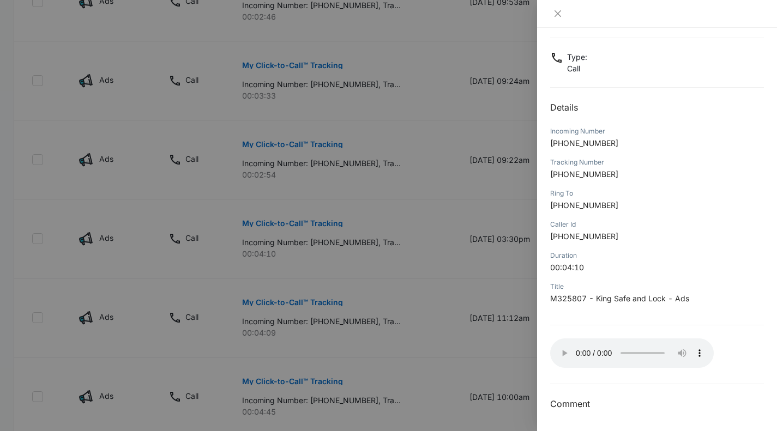
click at [459, 239] on div at bounding box center [388, 215] width 777 height 431
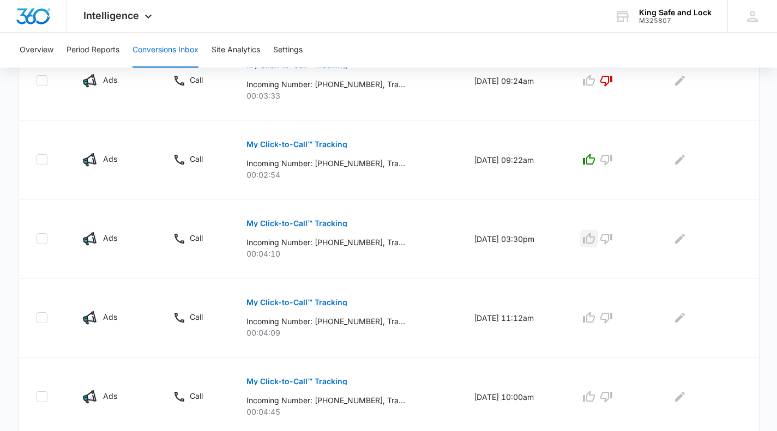
click at [596, 240] on icon "button" at bounding box center [588, 238] width 13 height 13
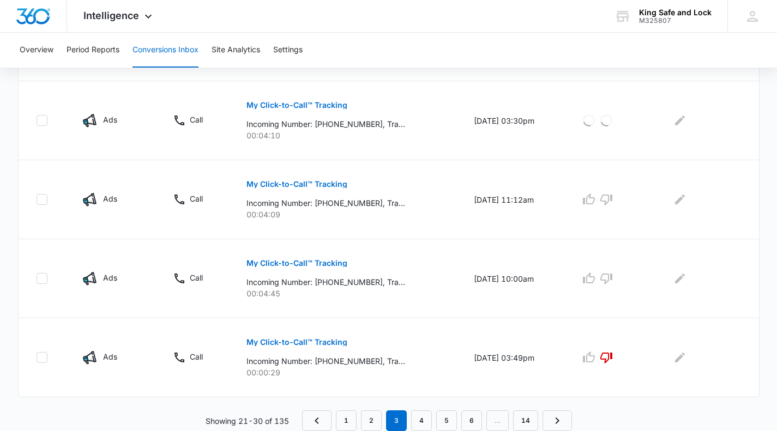
click at [312, 182] on p "My Click-to-Call™ Tracking" at bounding box center [296, 185] width 101 height 8
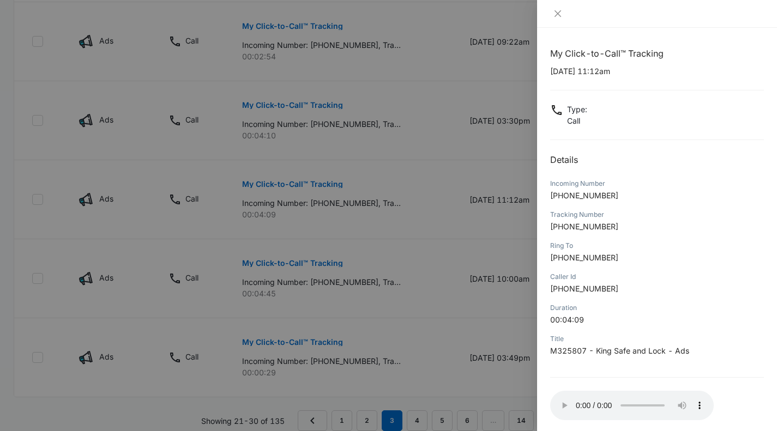
click at [513, 229] on div at bounding box center [388, 215] width 777 height 431
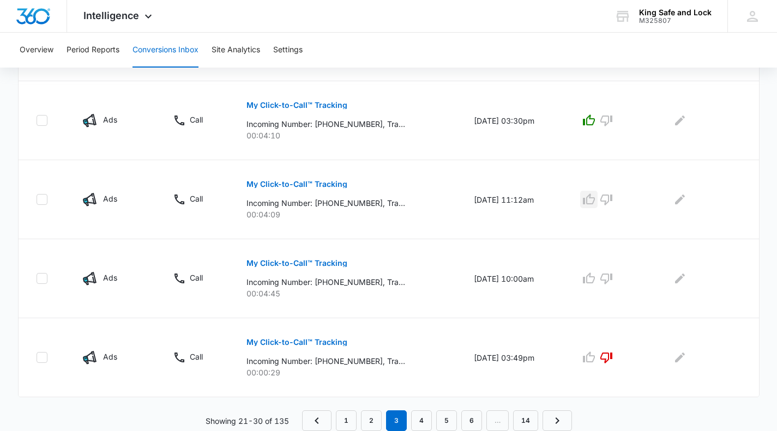
click at [596, 194] on icon "button" at bounding box center [588, 199] width 13 height 13
click at [320, 260] on p "My Click-to-Call™ Tracking" at bounding box center [296, 264] width 101 height 8
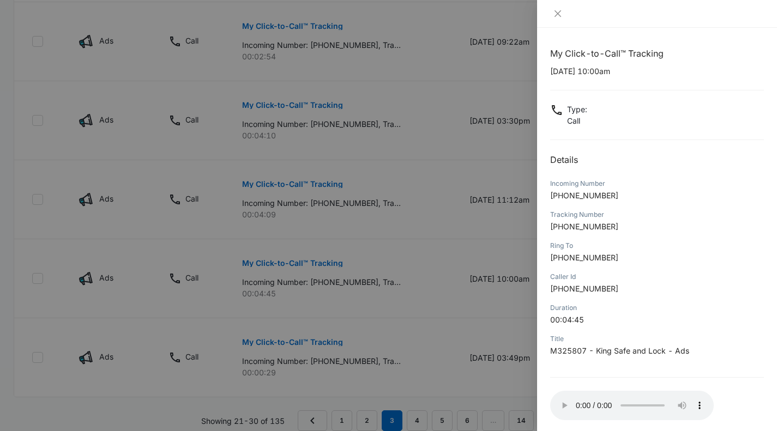
click at [386, 344] on div at bounding box center [388, 215] width 777 height 431
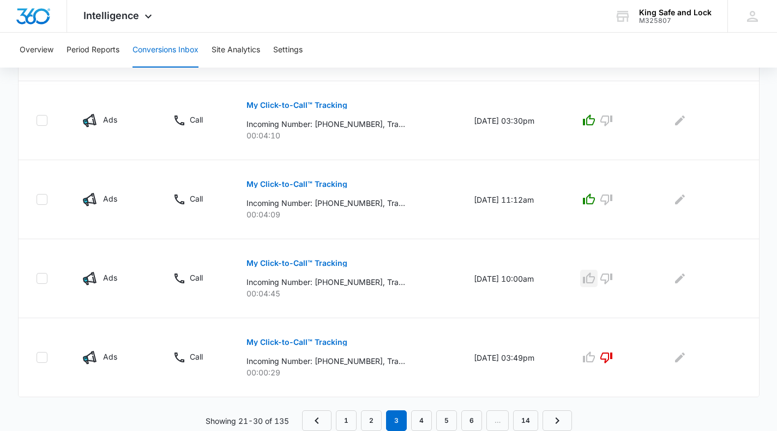
click at [594, 273] on icon "button" at bounding box center [588, 278] width 13 height 13
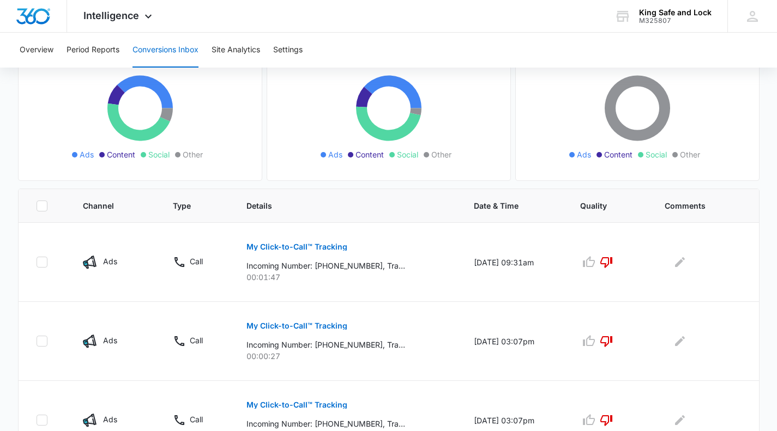
scroll to position [0, 0]
